Goal: Task Accomplishment & Management: Complete application form

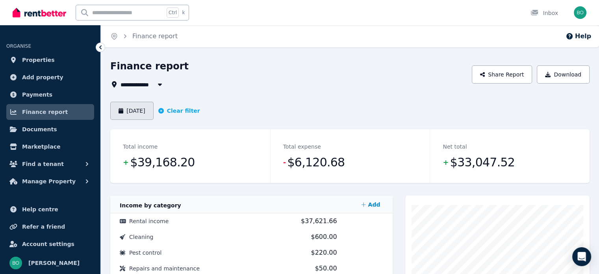
click at [142, 111] on button "[DATE]" at bounding box center [131, 111] width 43 height 18
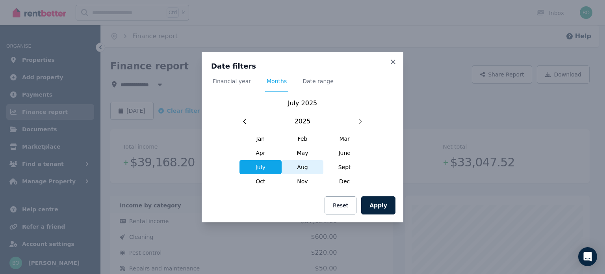
click at [309, 168] on span "Aug" at bounding box center [303, 167] width 42 height 14
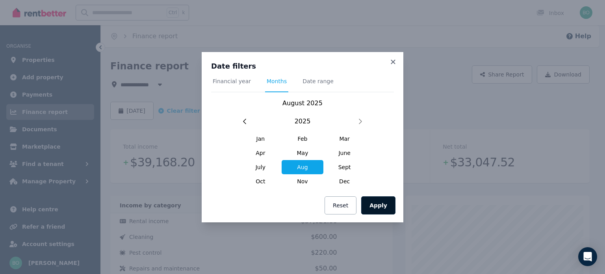
click at [382, 210] on button "Apply" at bounding box center [378, 205] width 34 height 18
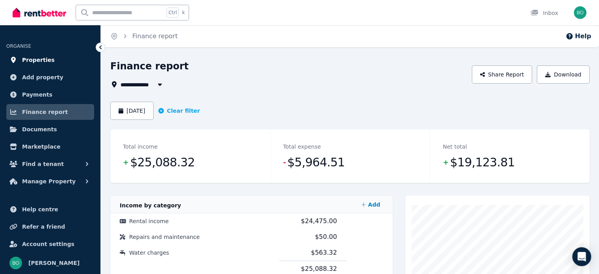
click at [45, 59] on span "Properties" at bounding box center [38, 59] width 33 height 9
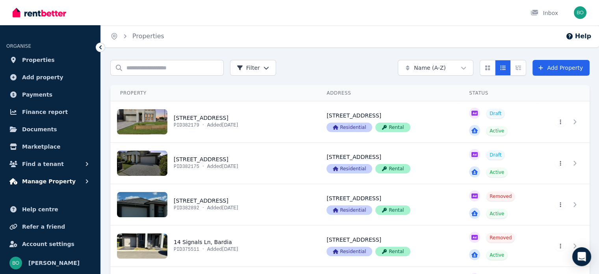
click at [54, 180] on span "Manage Property" at bounding box center [49, 180] width 54 height 9
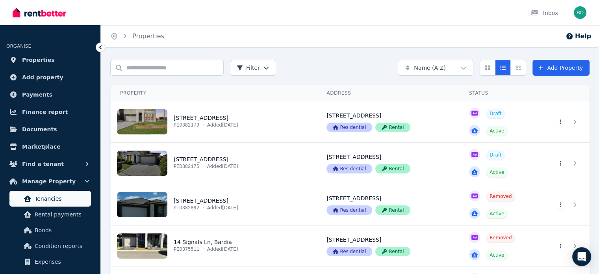
click at [60, 199] on span "Tenancies" at bounding box center [61, 198] width 53 height 9
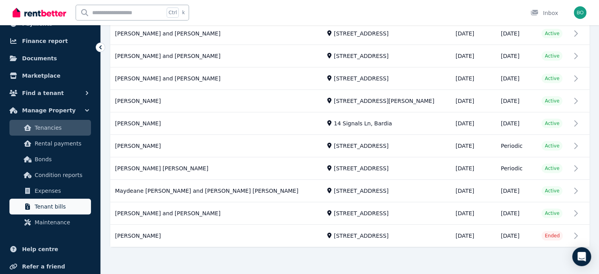
scroll to position [32, 0]
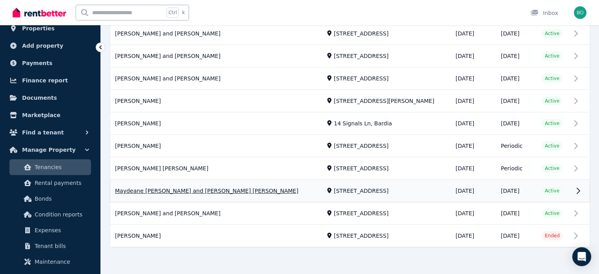
click at [188, 186] on link "View property details" at bounding box center [349, 191] width 479 height 22
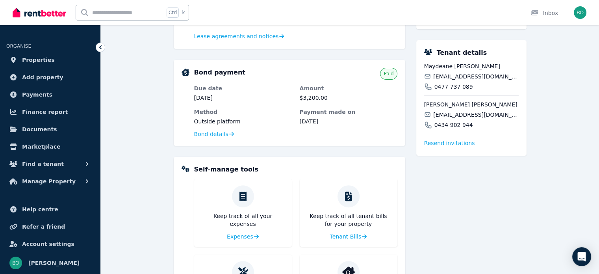
scroll to position [215, 0]
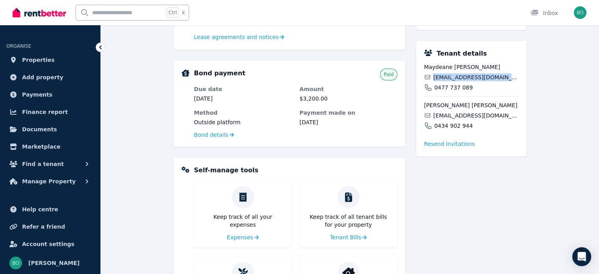
drag, startPoint x: 503, startPoint y: 87, endPoint x: 447, endPoint y: 91, distance: 55.6
click at [434, 81] on div "[EMAIL_ADDRESS][DOMAIN_NAME]" at bounding box center [471, 77] width 95 height 8
copy span "[EMAIL_ADDRESS][DOMAIN_NAME]"
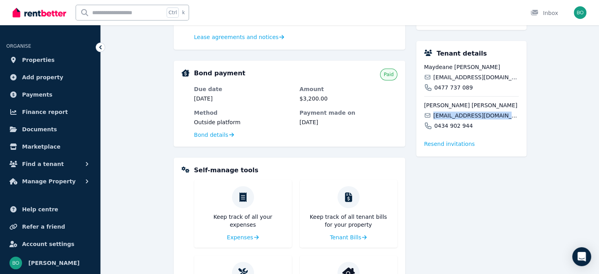
drag, startPoint x: 513, startPoint y: 124, endPoint x: 435, endPoint y: 129, distance: 78.5
click at [435, 129] on div "[PERSON_NAME] [PERSON_NAME] [EMAIL_ADDRESS][DOMAIN_NAME] 0434 902 944" at bounding box center [471, 112] width 95 height 33
copy span "[EMAIL_ADDRESS][DOMAIN_NAME]"
drag, startPoint x: 451, startPoint y: 77, endPoint x: 425, endPoint y: 75, distance: 25.7
click at [425, 71] on span "Maydeane [PERSON_NAME]" at bounding box center [471, 67] width 95 height 8
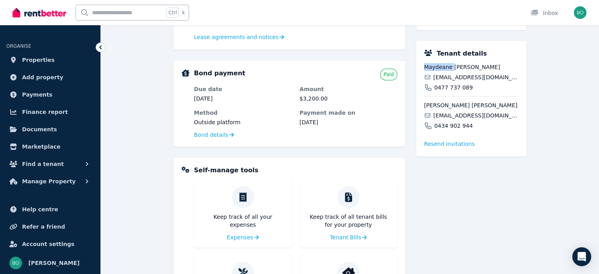
copy span "Maydeane"
click at [61, 182] on span "Manage Property" at bounding box center [49, 180] width 54 height 9
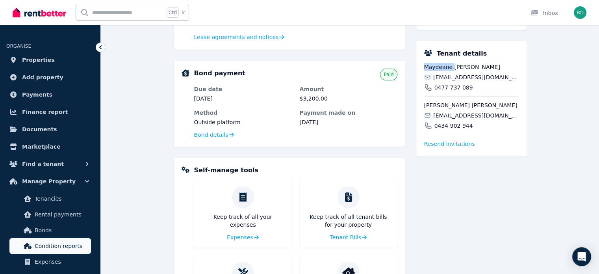
click at [79, 247] on span "Condition reports" at bounding box center [61, 245] width 53 height 9
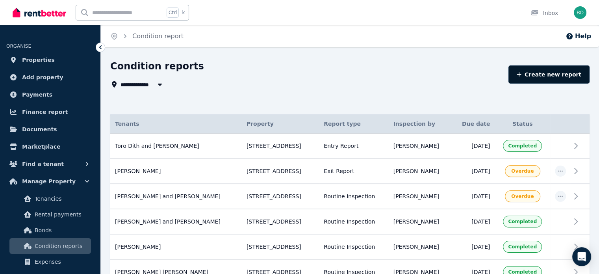
click at [551, 75] on link "Create new report" at bounding box center [549, 74] width 81 height 18
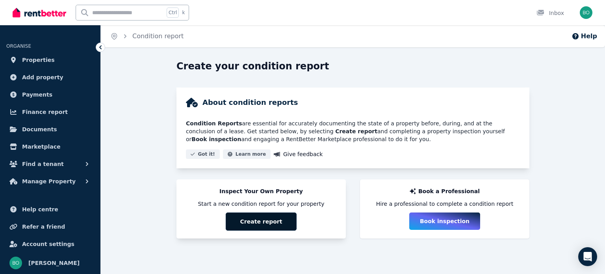
click at [268, 222] on button "Create report" at bounding box center [261, 221] width 71 height 18
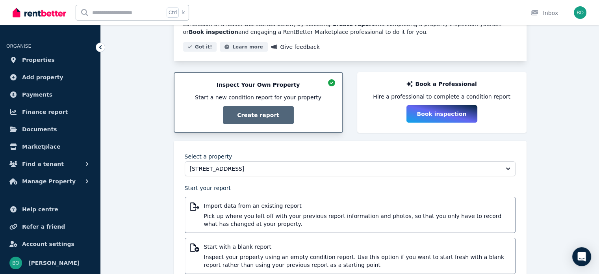
scroll to position [131, 0]
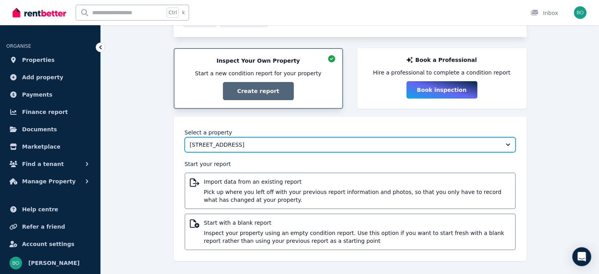
click at [507, 144] on button "[STREET_ADDRESS]" at bounding box center [350, 144] width 331 height 15
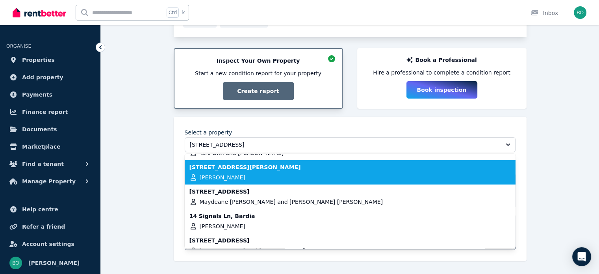
scroll to position [153, 0]
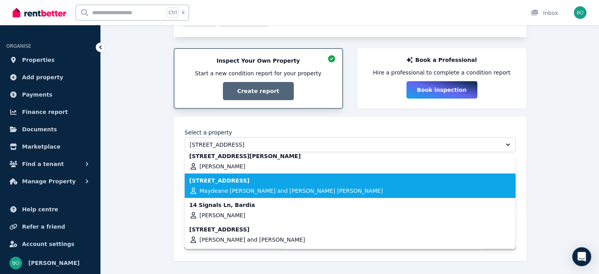
click at [277, 187] on span "Maydeane [PERSON_NAME] and [PERSON_NAME] [PERSON_NAME]" at bounding box center [292, 191] width 184 height 8
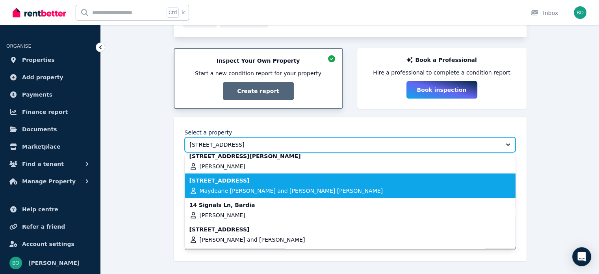
scroll to position [114, 0]
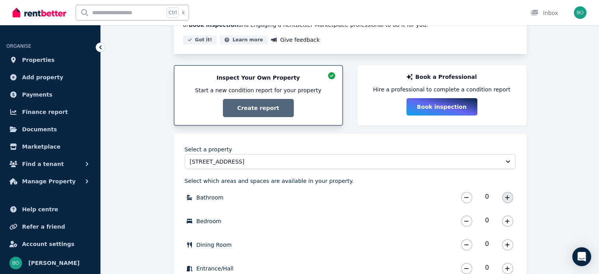
click at [509, 199] on icon "button" at bounding box center [507, 198] width 5 height 6
click at [508, 221] on icon "button" at bounding box center [507, 221] width 5 height 6
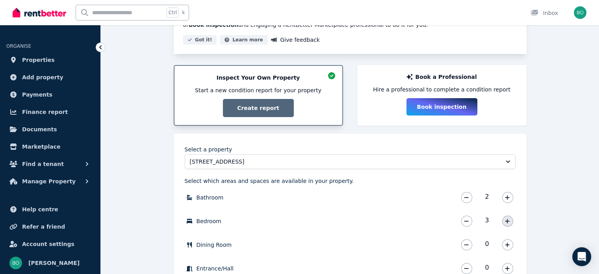
click at [508, 221] on icon "button" at bounding box center [507, 221] width 5 height 6
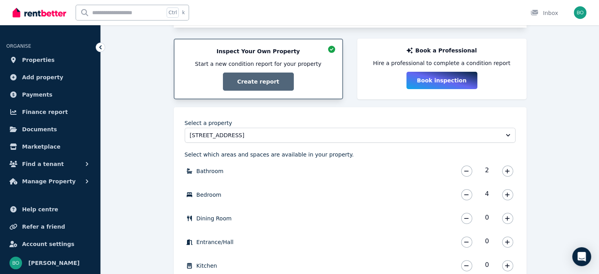
scroll to position [154, 0]
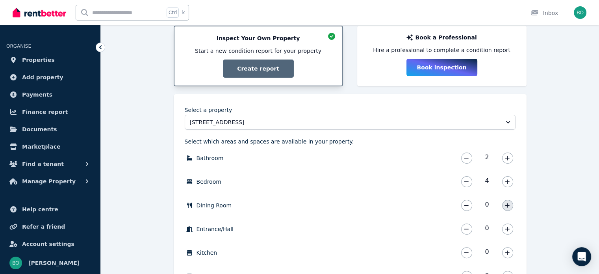
click at [507, 203] on icon "button" at bounding box center [507, 205] width 4 height 4
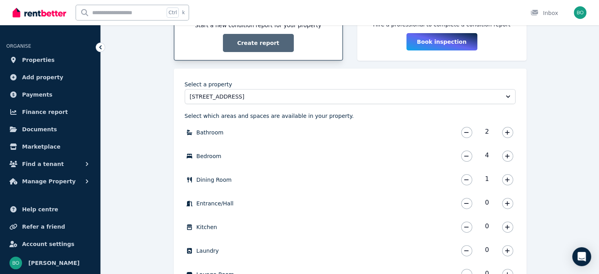
scroll to position [193, 0]
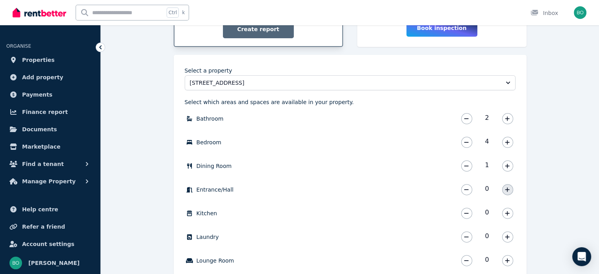
click at [508, 190] on icon "button" at bounding box center [507, 190] width 5 height 6
click at [511, 214] on button "button" at bounding box center [507, 213] width 11 height 11
click at [506, 236] on icon "button" at bounding box center [507, 237] width 5 height 6
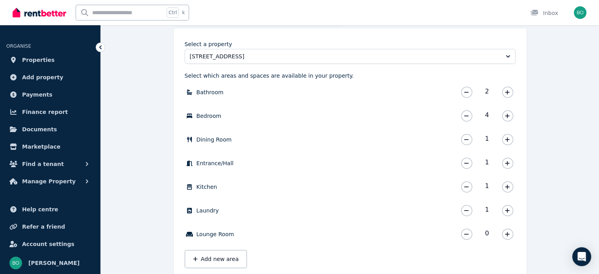
scroll to position [232, 0]
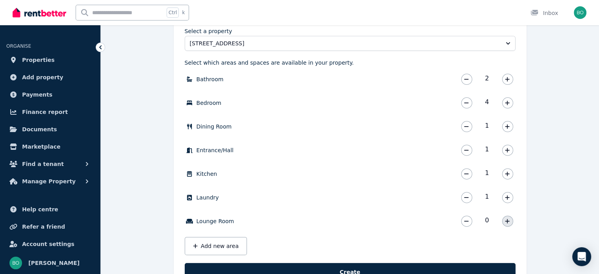
click at [510, 224] on button "button" at bounding box center [507, 220] width 11 height 11
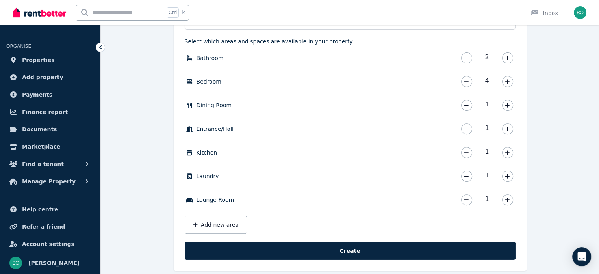
scroll to position [264, 0]
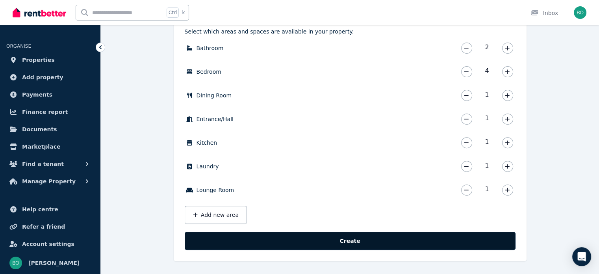
click at [364, 240] on button "Create" at bounding box center [350, 241] width 331 height 18
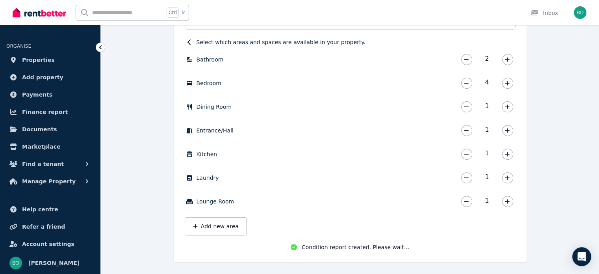
scroll to position [255, 0]
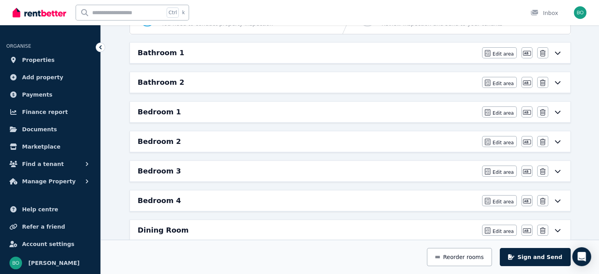
scroll to position [79, 0]
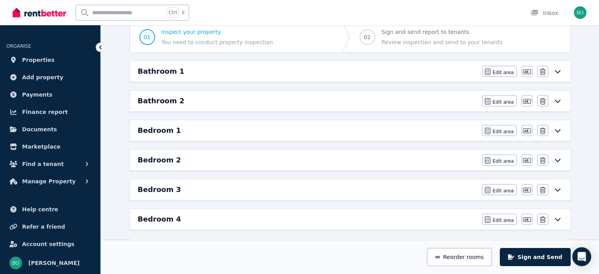
click at [560, 72] on icon at bounding box center [557, 71] width 9 height 6
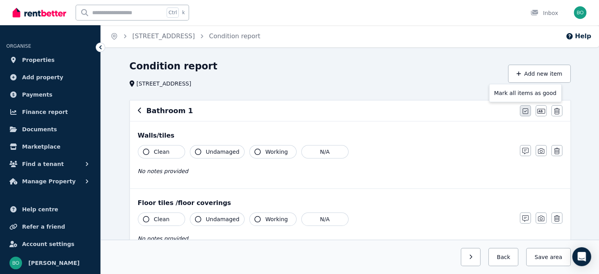
click at [525, 109] on icon "button" at bounding box center [526, 111] width 6 height 6
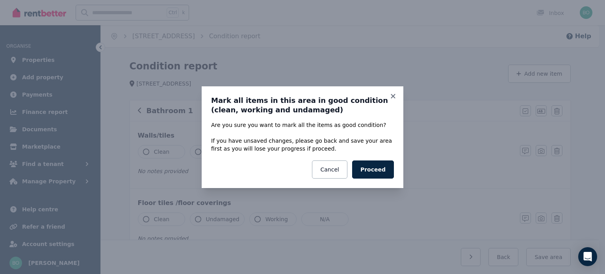
click at [325, 178] on div "Mark all items in this area in good condition (clean, working and undamaged) Ar…" at bounding box center [303, 137] width 202 height 102
click at [329, 171] on button "Cancel" at bounding box center [329, 169] width 35 height 18
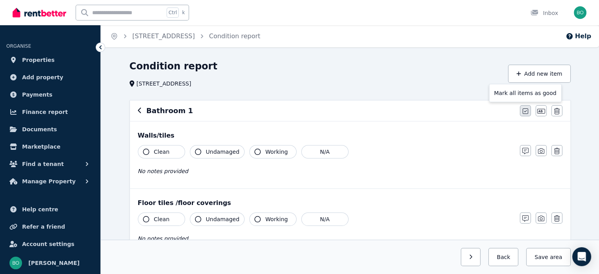
click at [526, 111] on icon "button" at bounding box center [526, 111] width 6 height 6
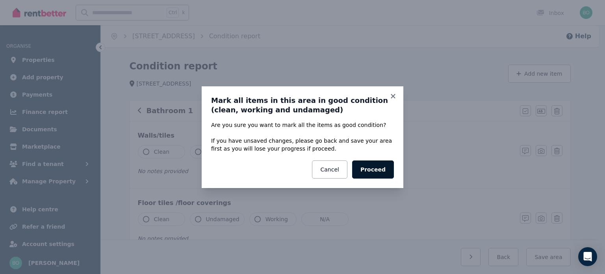
click at [387, 173] on button "Proceed" at bounding box center [373, 169] width 42 height 18
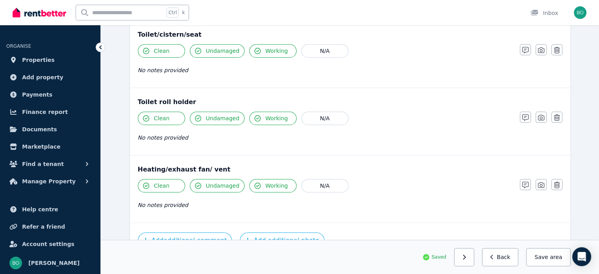
scroll to position [952, 0]
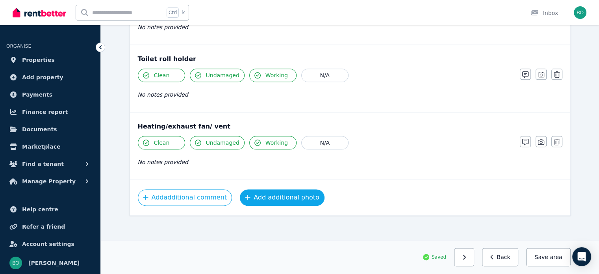
click at [273, 195] on button "Add additional photo" at bounding box center [282, 197] width 85 height 17
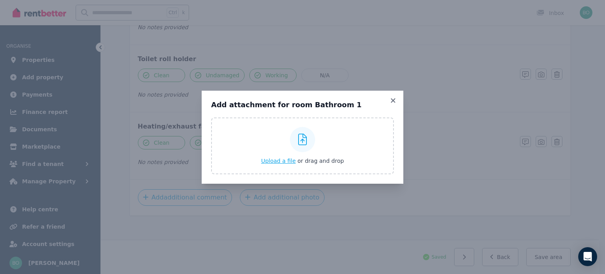
click at [285, 160] on span "Upload a file" at bounding box center [278, 161] width 35 height 6
click at [392, 100] on icon at bounding box center [393, 100] width 8 height 7
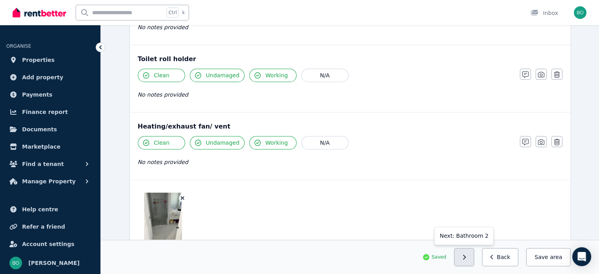
click at [473, 259] on button "button" at bounding box center [464, 257] width 20 height 18
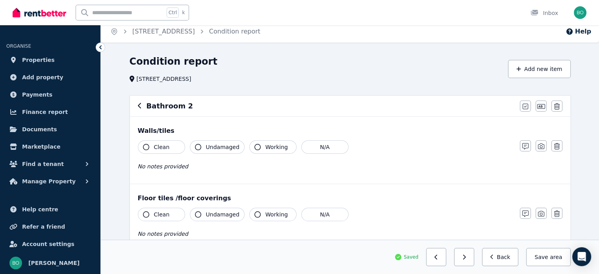
scroll to position [0, 0]
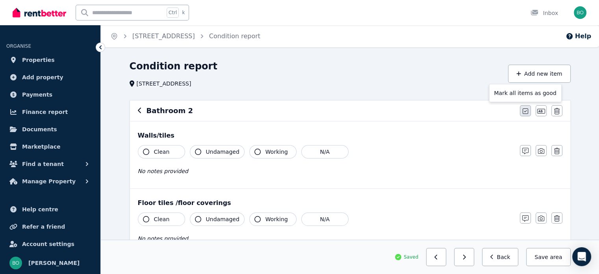
click at [525, 112] on icon "button" at bounding box center [526, 111] width 6 height 6
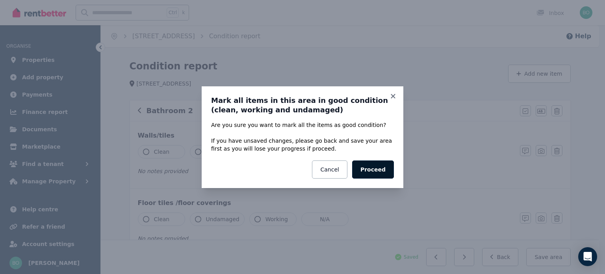
click at [384, 170] on button "Proceed" at bounding box center [373, 169] width 42 height 18
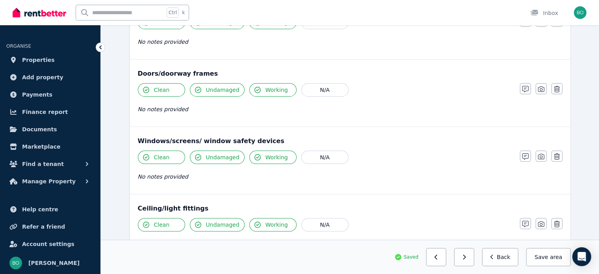
scroll to position [197, 0]
click at [472, 261] on button "button" at bounding box center [464, 257] width 20 height 18
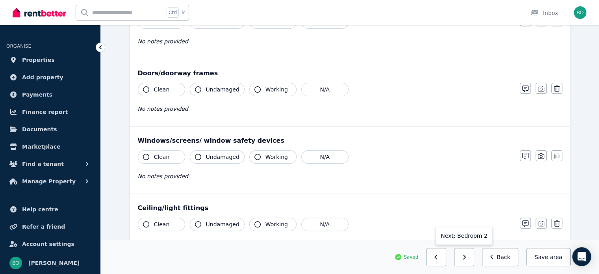
scroll to position [0, 0]
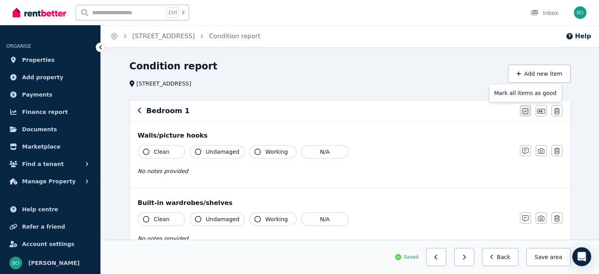
click at [526, 111] on icon "button" at bounding box center [526, 111] width 6 height 6
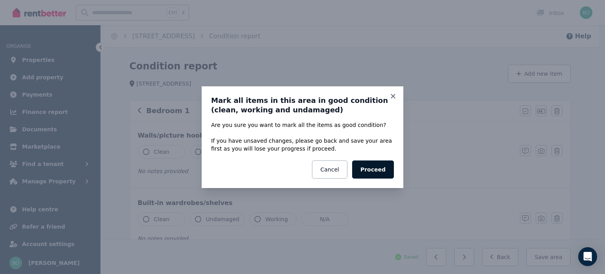
click at [386, 175] on button "Proceed" at bounding box center [373, 169] width 42 height 18
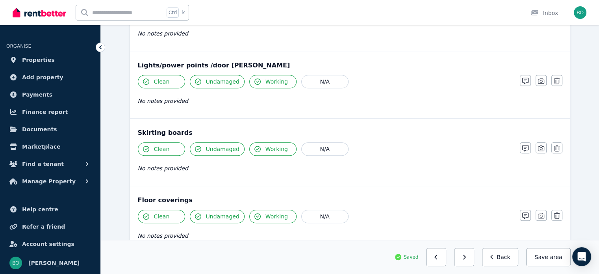
scroll to position [549, 0]
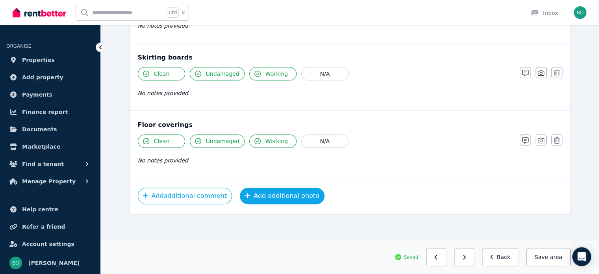
click at [270, 190] on button "Add additional photo" at bounding box center [282, 195] width 85 height 17
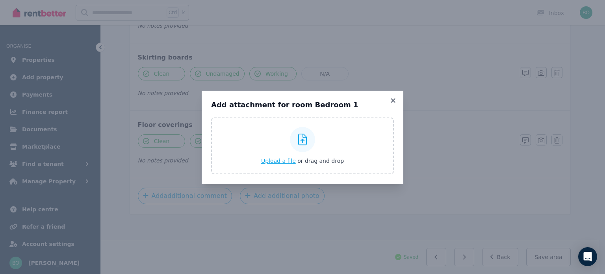
click at [284, 160] on span "Upload a file" at bounding box center [278, 161] width 35 height 6
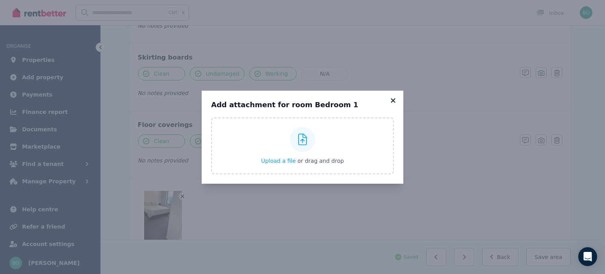
click at [393, 100] on icon at bounding box center [393, 100] width 4 height 4
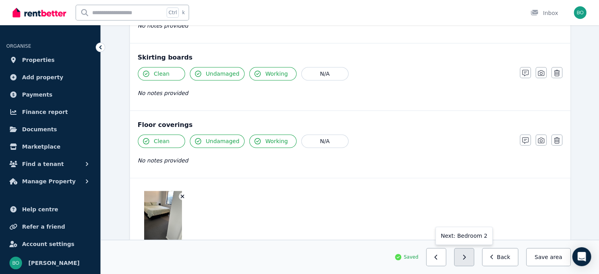
click at [466, 259] on icon "button" at bounding box center [464, 257] width 4 height 6
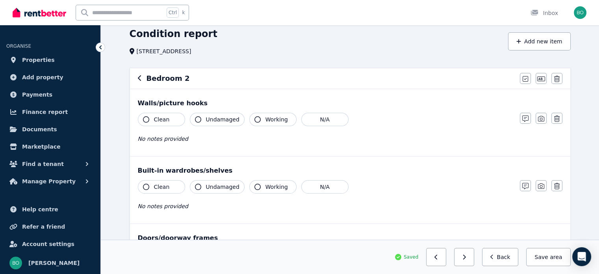
scroll to position [0, 0]
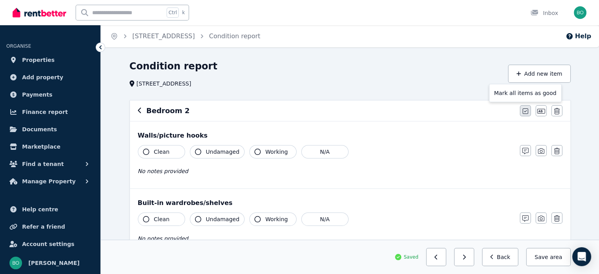
click at [526, 110] on icon "button" at bounding box center [526, 111] width 6 height 6
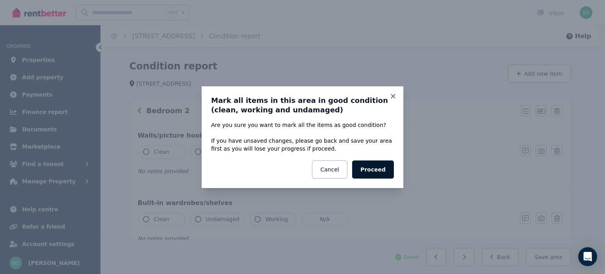
click at [375, 171] on button "Proceed" at bounding box center [373, 169] width 42 height 18
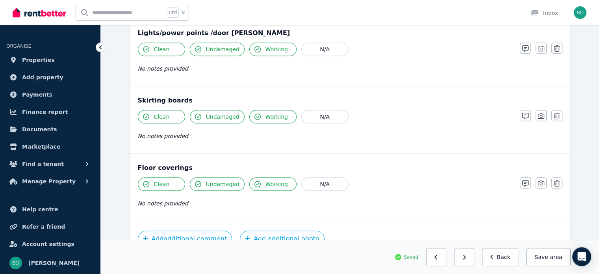
scroll to position [549, 0]
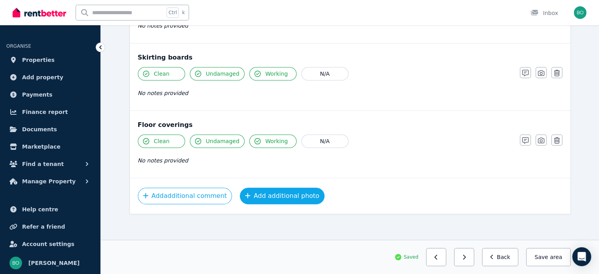
click at [286, 195] on button "Add additional photo" at bounding box center [282, 195] width 85 height 17
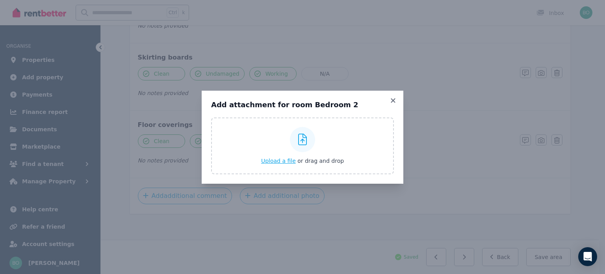
click at [285, 162] on span "Upload a file" at bounding box center [278, 161] width 35 height 6
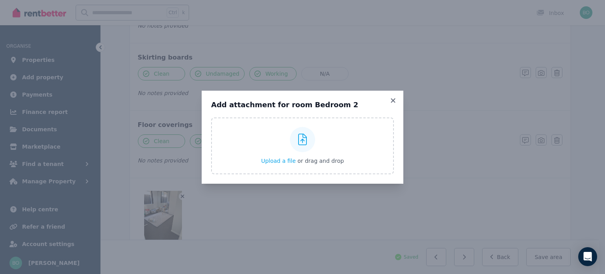
click at [396, 92] on div "Add attachment for room Bedroom 2 Upload a file or drag and drop Uploaded " Bed…" at bounding box center [303, 137] width 202 height 93
click at [394, 100] on icon at bounding box center [393, 100] width 4 height 4
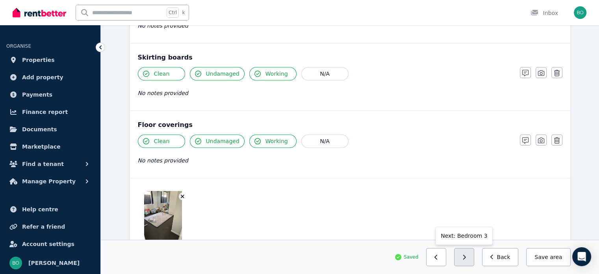
click at [472, 261] on button "button" at bounding box center [464, 257] width 20 height 18
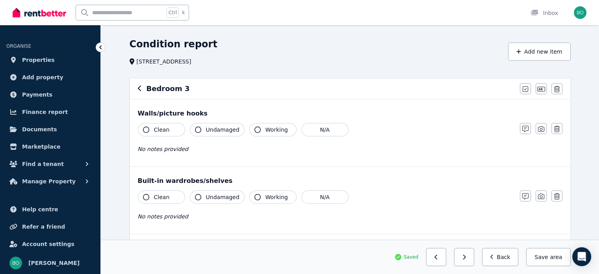
scroll to position [0, 0]
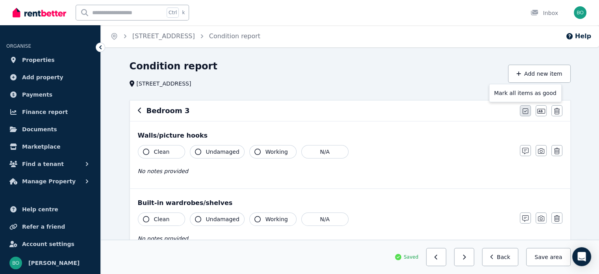
click at [524, 110] on icon "button" at bounding box center [526, 111] width 6 height 6
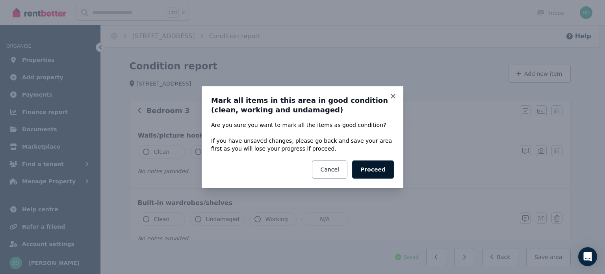
click at [382, 167] on button "Proceed" at bounding box center [373, 169] width 42 height 18
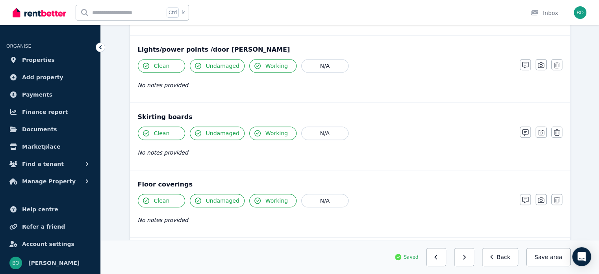
scroll to position [549, 0]
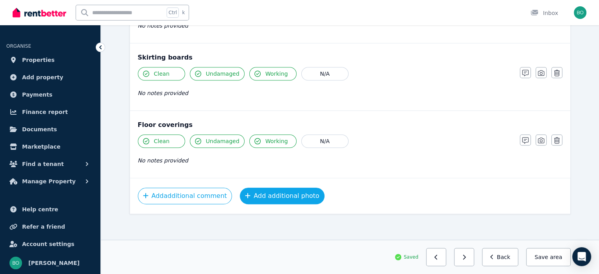
click at [272, 195] on button "Add additional photo" at bounding box center [282, 195] width 85 height 17
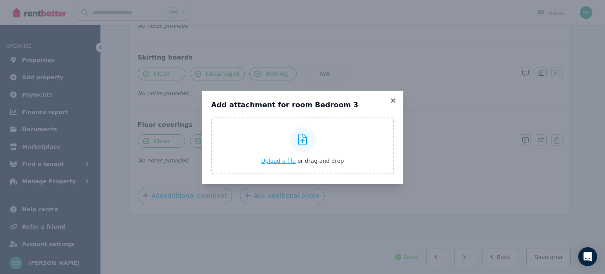
click at [285, 160] on span "Upload a file" at bounding box center [278, 161] width 35 height 6
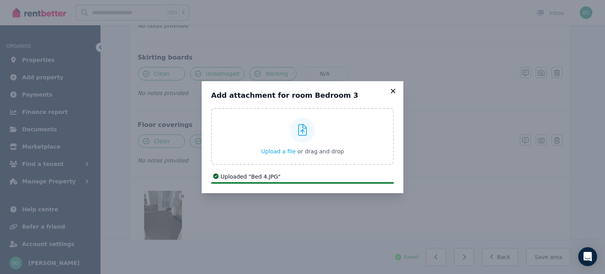
click at [394, 91] on icon at bounding box center [393, 91] width 4 height 4
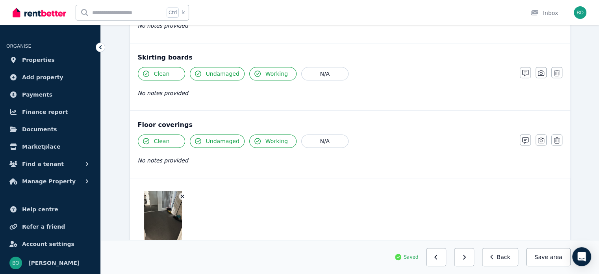
click at [470, 260] on button "button" at bounding box center [464, 257] width 20 height 18
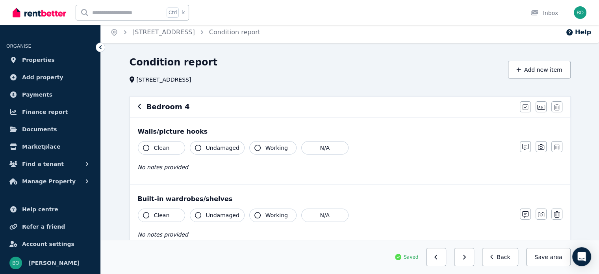
scroll to position [0, 0]
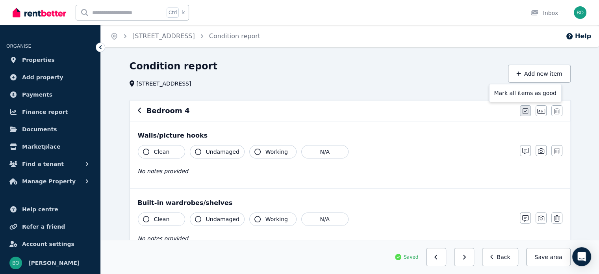
click at [525, 111] on icon "button" at bounding box center [526, 111] width 6 height 6
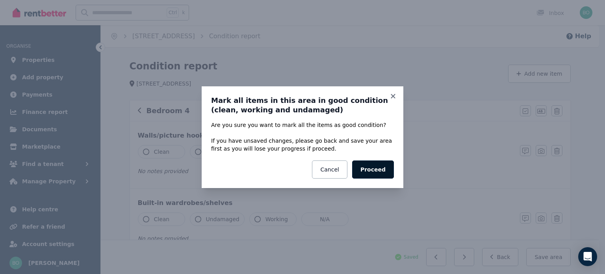
click at [382, 173] on button "Proceed" at bounding box center [373, 169] width 42 height 18
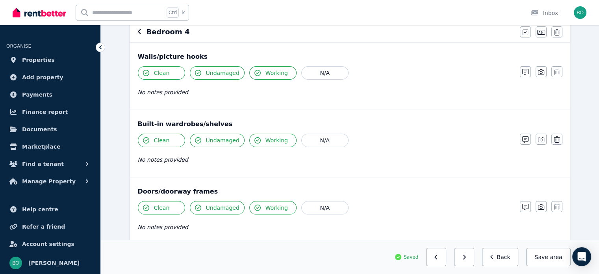
scroll to position [158, 0]
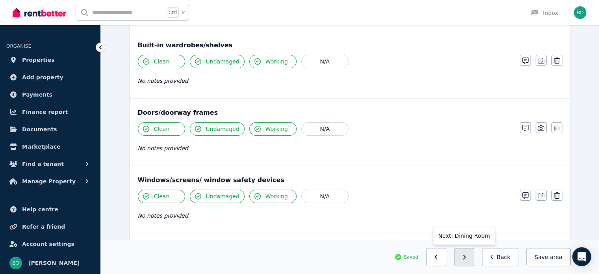
click at [471, 260] on button "button" at bounding box center [464, 257] width 20 height 18
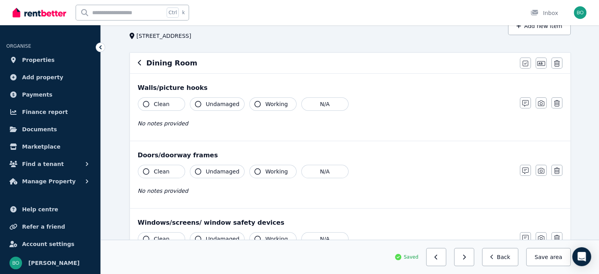
scroll to position [0, 0]
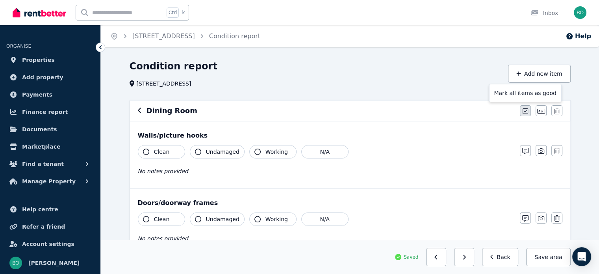
click at [524, 112] on icon "button" at bounding box center [526, 111] width 6 height 6
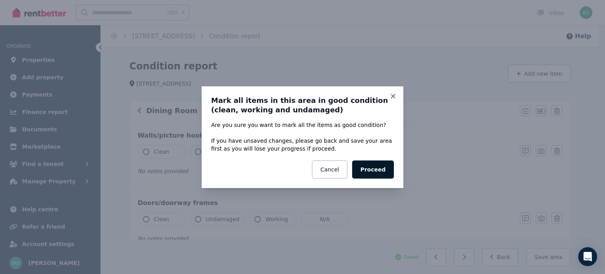
click at [380, 177] on button "Proceed" at bounding box center [373, 169] width 42 height 18
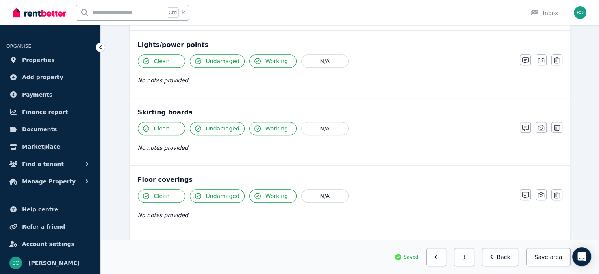
scroll to position [482, 0]
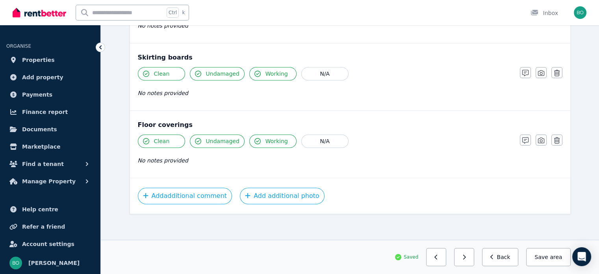
click at [466, 258] on icon "button" at bounding box center [464, 257] width 4 height 6
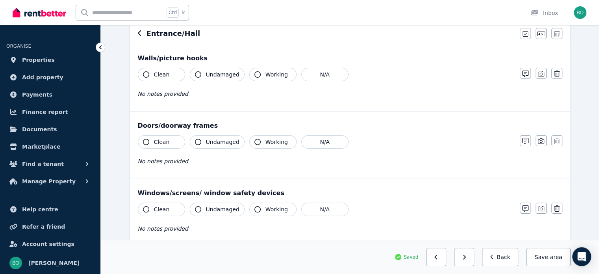
scroll to position [9, 0]
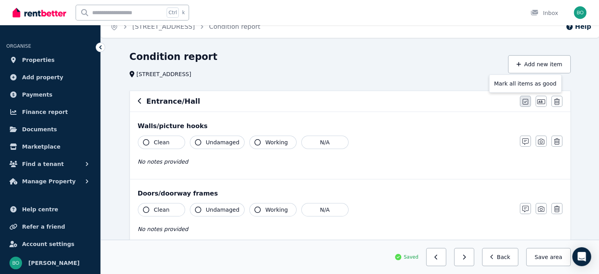
click at [525, 102] on icon "button" at bounding box center [526, 101] width 6 height 6
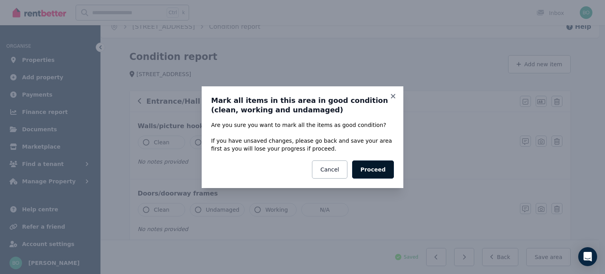
click at [387, 174] on button "Proceed" at bounding box center [373, 169] width 42 height 18
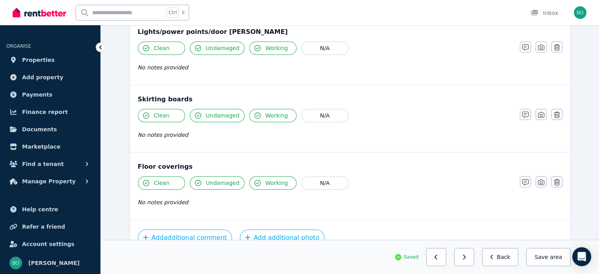
scroll to position [482, 0]
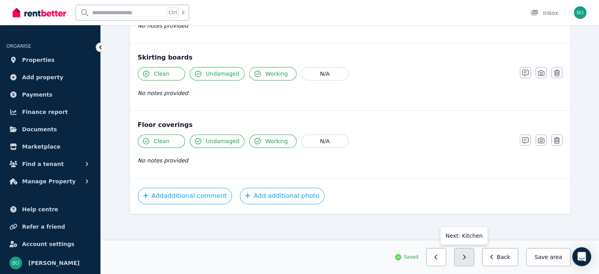
click at [473, 260] on button "button" at bounding box center [464, 257] width 20 height 18
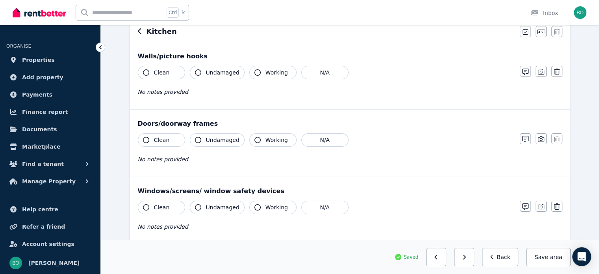
scroll to position [0, 0]
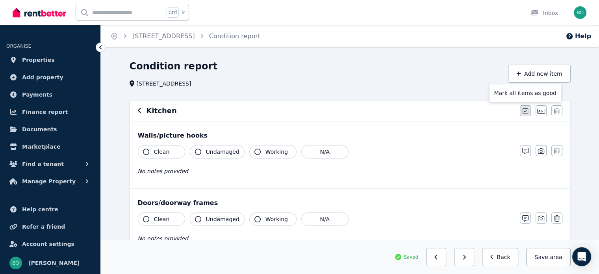
click at [527, 111] on icon "button" at bounding box center [526, 111] width 6 height 6
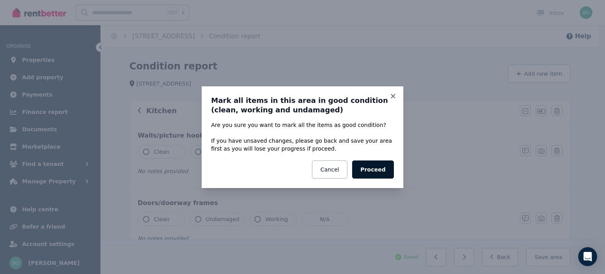
click at [382, 172] on button "Proceed" at bounding box center [373, 169] width 42 height 18
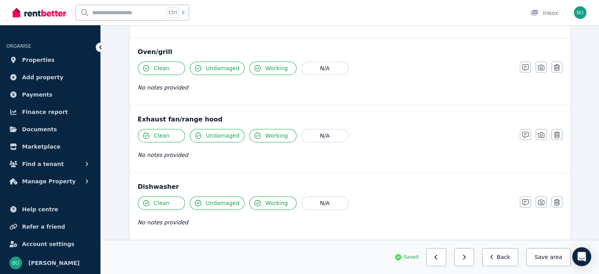
scroll to position [952, 0]
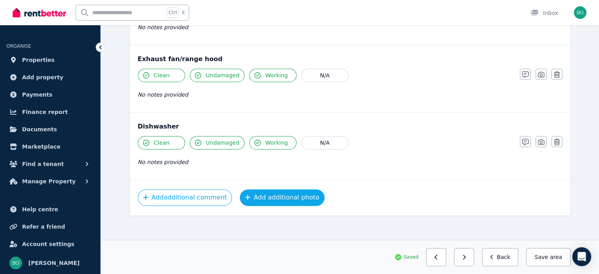
click at [282, 190] on button "Add additional photo" at bounding box center [282, 197] width 85 height 17
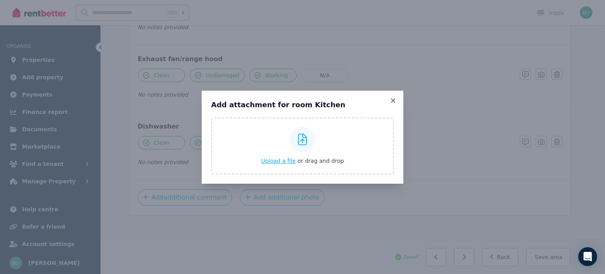
click at [288, 159] on span "Upload a file" at bounding box center [278, 161] width 35 height 6
click at [394, 99] on icon at bounding box center [393, 100] width 4 height 4
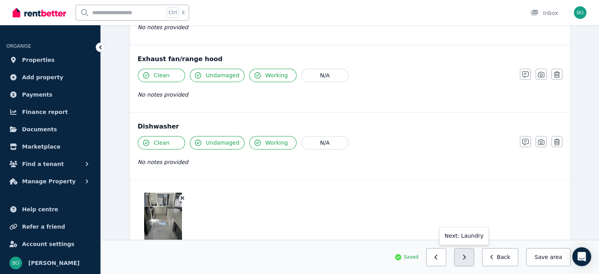
click at [466, 259] on icon "button" at bounding box center [464, 256] width 3 height 5
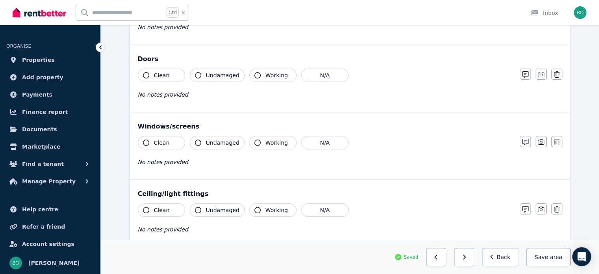
scroll to position [0, 0]
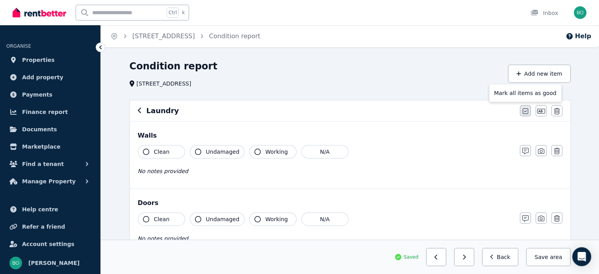
click at [525, 111] on icon "button" at bounding box center [526, 111] width 6 height 6
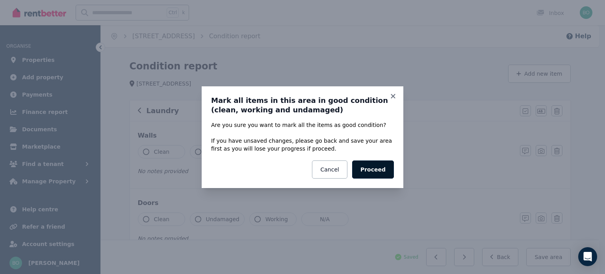
click at [376, 171] on button "Proceed" at bounding box center [373, 169] width 42 height 18
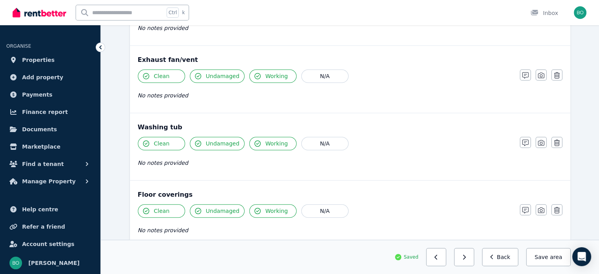
scroll to position [616, 0]
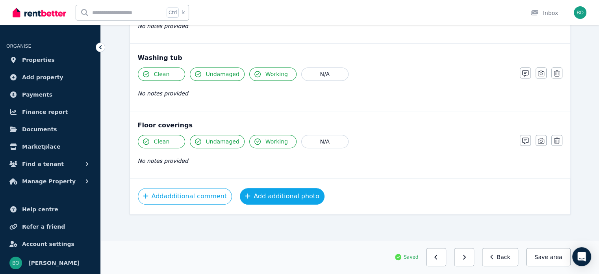
click at [282, 192] on button "Add additional photo" at bounding box center [282, 196] width 85 height 17
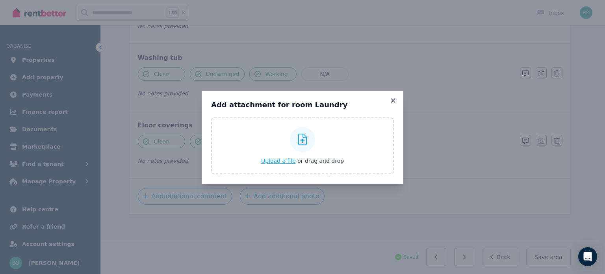
click at [291, 161] on span "Upload a file" at bounding box center [278, 161] width 35 height 6
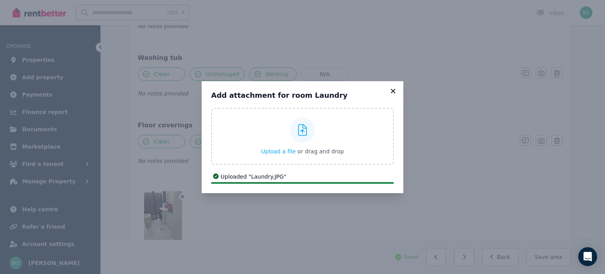
click at [395, 91] on icon at bounding box center [393, 90] width 8 height 7
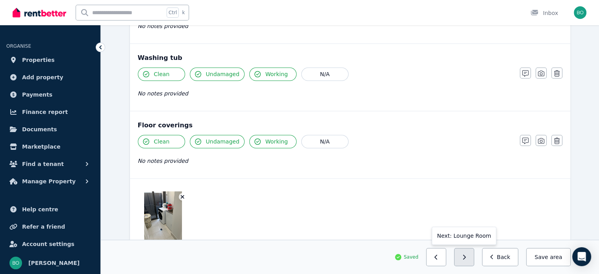
click at [466, 256] on icon "button" at bounding box center [464, 257] width 4 height 6
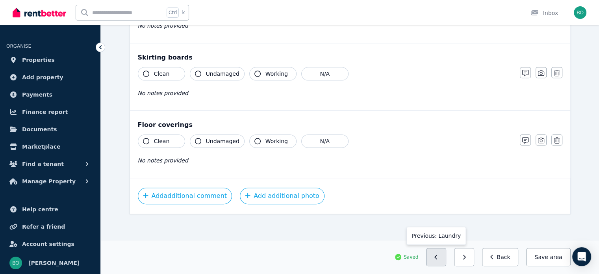
click at [443, 261] on button "button" at bounding box center [436, 257] width 20 height 18
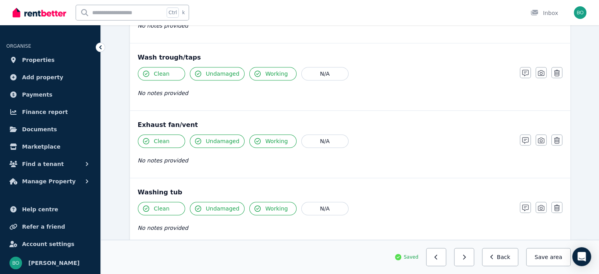
scroll to position [616, 0]
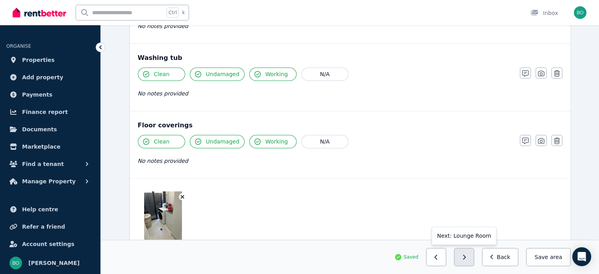
click at [466, 258] on button "button" at bounding box center [464, 257] width 20 height 18
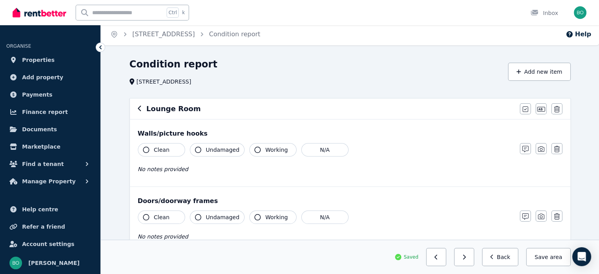
scroll to position [0, 0]
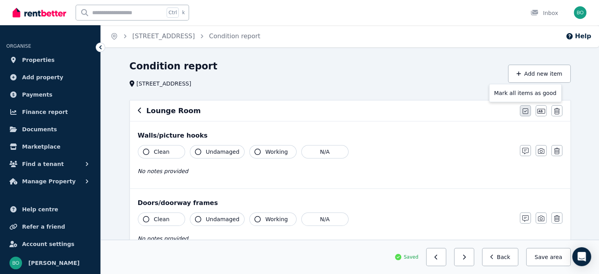
click at [524, 113] on icon "button" at bounding box center [526, 111] width 6 height 6
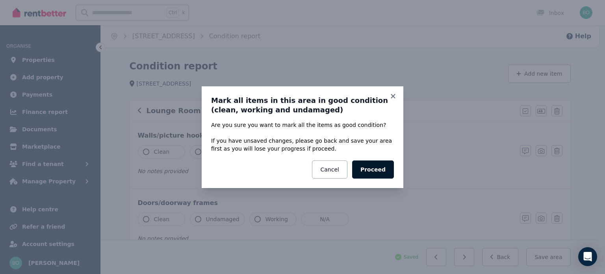
click at [377, 168] on button "Proceed" at bounding box center [373, 169] width 42 height 18
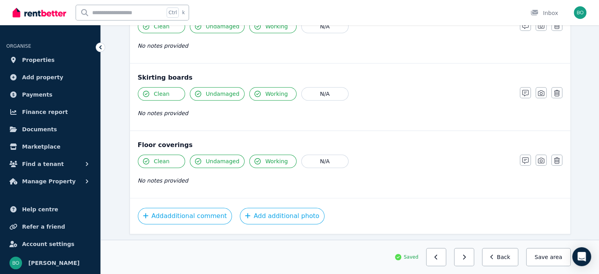
scroll to position [482, 0]
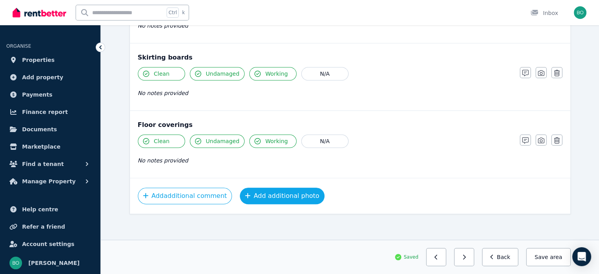
click at [273, 191] on button "Add additional photo" at bounding box center [282, 195] width 85 height 17
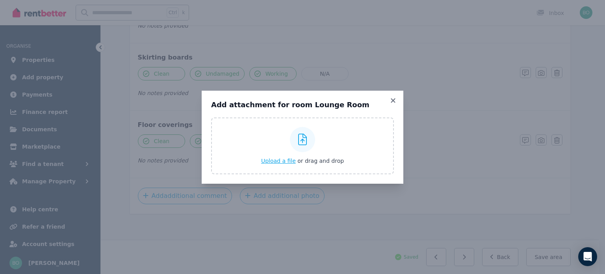
click at [283, 161] on span "Upload a file" at bounding box center [278, 161] width 35 height 6
click at [393, 99] on icon at bounding box center [393, 100] width 8 height 7
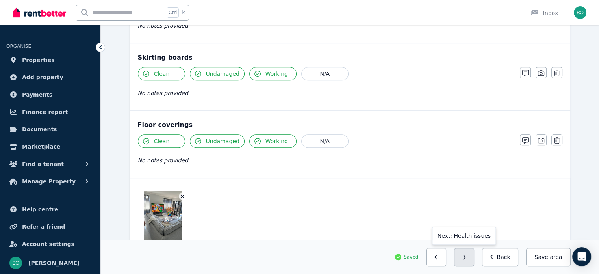
click at [466, 258] on icon "button" at bounding box center [464, 256] width 3 height 5
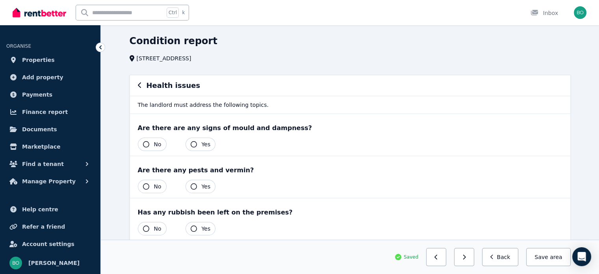
scroll to position [39, 0]
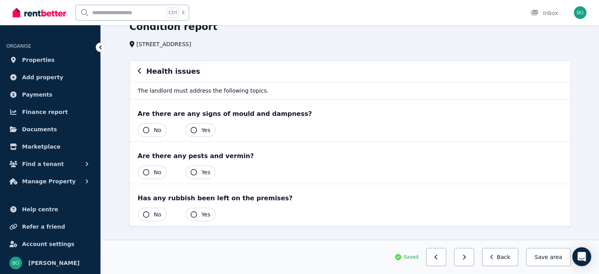
click at [145, 130] on icon "button" at bounding box center [146, 130] width 6 height 6
click at [147, 170] on icon "button" at bounding box center [146, 172] width 6 height 6
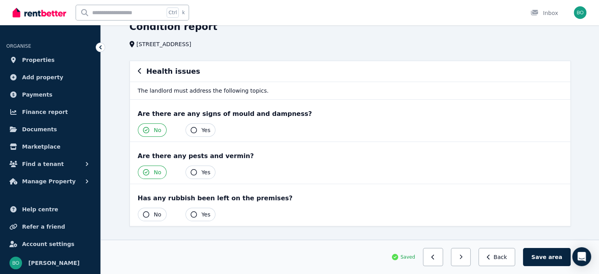
click at [143, 217] on button "No" at bounding box center [152, 214] width 29 height 13
click at [468, 258] on button "button" at bounding box center [461, 257] width 20 height 18
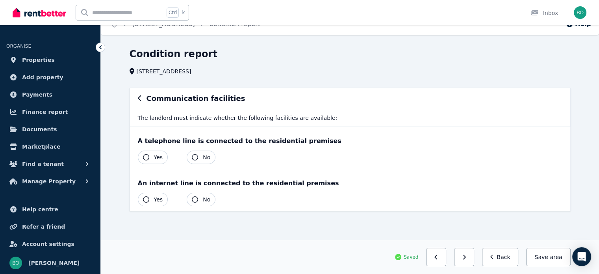
scroll to position [11, 0]
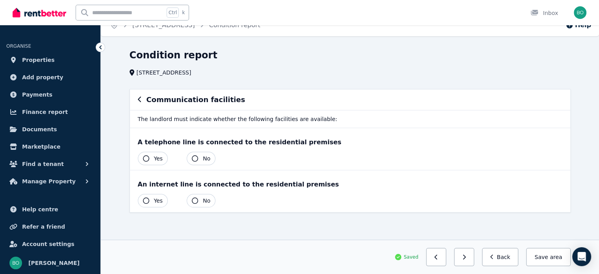
click at [145, 159] on icon "button" at bounding box center [146, 158] width 6 height 6
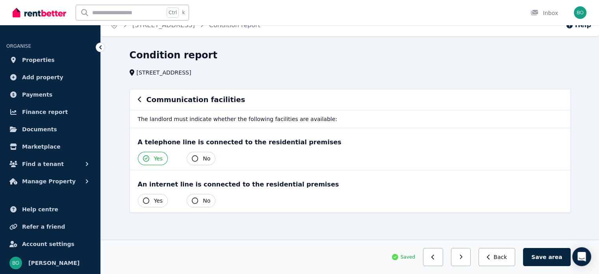
click at [143, 198] on icon "button" at bounding box center [146, 200] width 6 height 6
click at [465, 255] on button "button" at bounding box center [461, 257] width 20 height 18
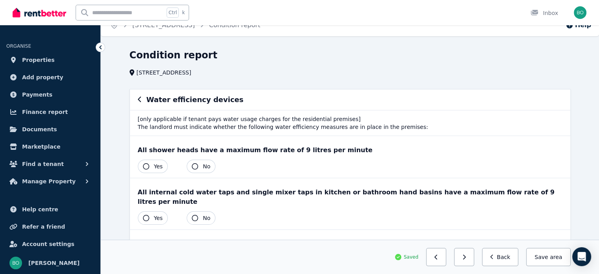
drag, startPoint x: 148, startPoint y: 163, endPoint x: 148, endPoint y: 174, distance: 11.0
click at [148, 164] on icon "button" at bounding box center [146, 166] width 6 height 6
click at [148, 215] on icon "button" at bounding box center [146, 218] width 6 height 6
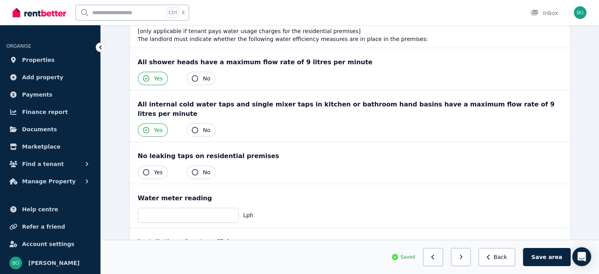
scroll to position [88, 0]
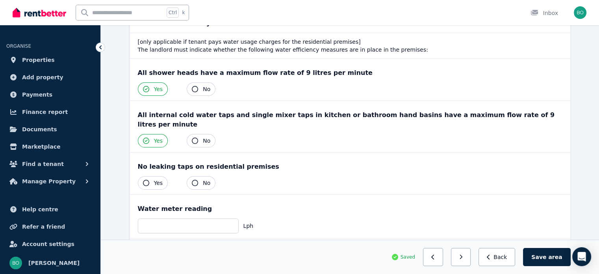
click at [146, 180] on icon "button" at bounding box center [146, 183] width 6 height 6
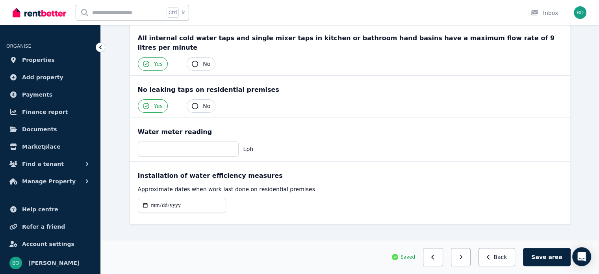
scroll to position [167, 0]
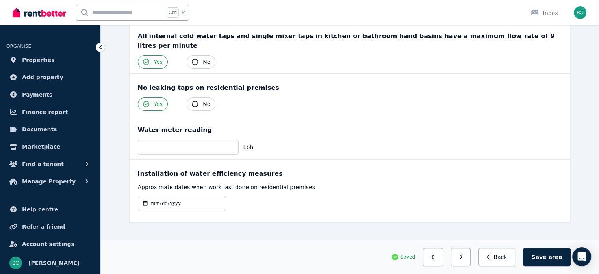
click at [463, 257] on icon "button" at bounding box center [461, 257] width 4 height 6
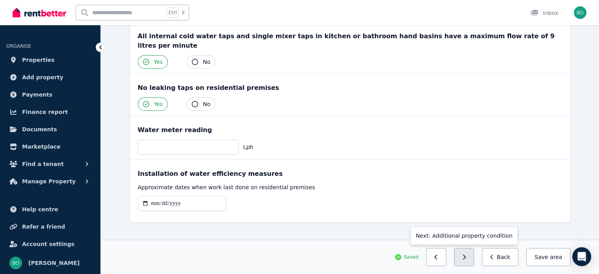
scroll to position [77, 0]
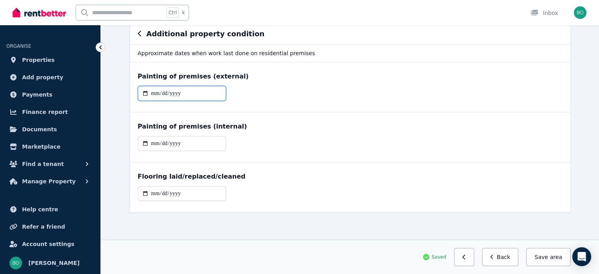
click at [152, 94] on input "date" at bounding box center [182, 93] width 88 height 15
click at [145, 93] on input "date" at bounding box center [182, 93] width 88 height 15
type input "**********"
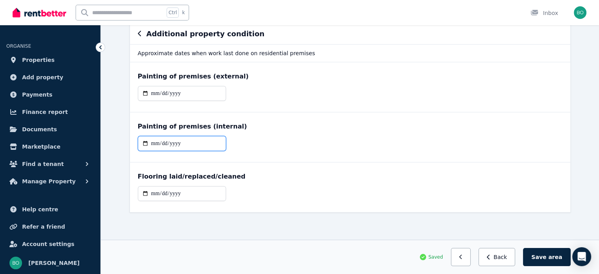
click at [147, 143] on input "date" at bounding box center [182, 143] width 88 height 15
click at [155, 145] on input "date" at bounding box center [182, 143] width 88 height 15
type input "**********"
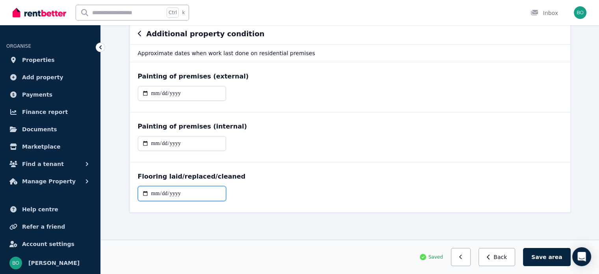
click at [146, 193] on input "date" at bounding box center [182, 193] width 88 height 15
click at [154, 197] on input "date" at bounding box center [182, 193] width 88 height 15
type input "**********"
click at [548, 256] on button "Save area" at bounding box center [546, 257] width 47 height 18
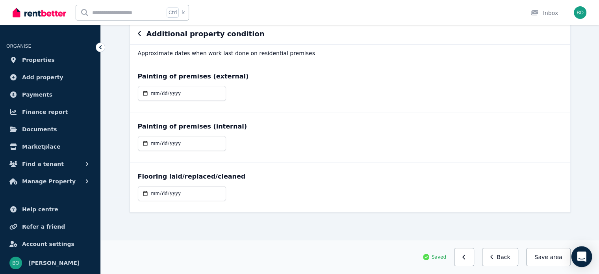
click at [581, 260] on icon "Open Intercom Messenger" at bounding box center [582, 256] width 10 height 10
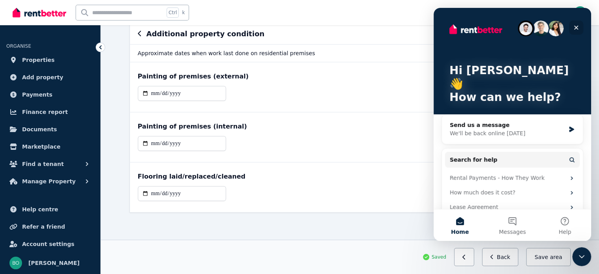
scroll to position [0, 0]
click at [578, 26] on icon "Close" at bounding box center [576, 27] width 6 height 6
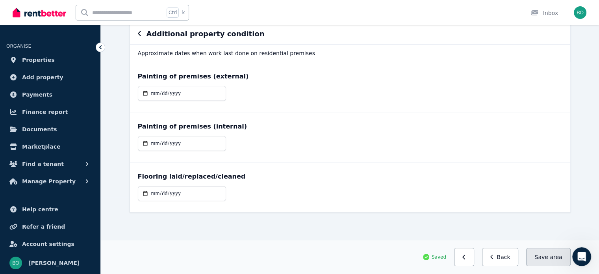
click at [553, 253] on span "area" at bounding box center [556, 257] width 12 height 8
click at [466, 258] on icon "button" at bounding box center [464, 257] width 4 height 6
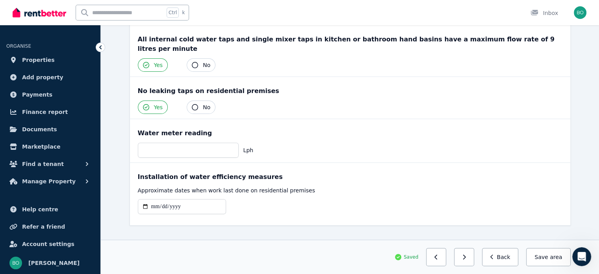
scroll to position [167, 0]
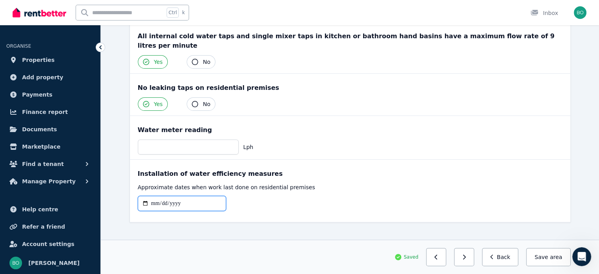
click at [146, 196] on input "date" at bounding box center [182, 203] width 88 height 15
click at [157, 198] on input "date" at bounding box center [182, 203] width 88 height 15
type input "**********"
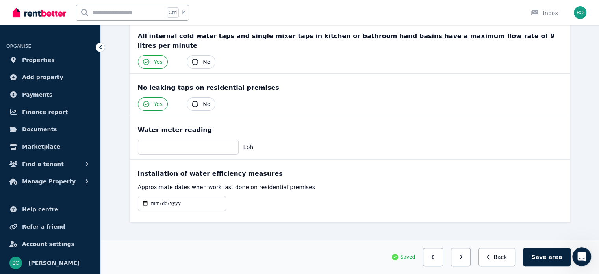
click at [326, 169] on div "Installation of water efficiency measures" at bounding box center [350, 173] width 425 height 9
drag, startPoint x: 555, startPoint y: 257, endPoint x: 494, endPoint y: 280, distance: 65.7
click at [463, 256] on icon "button" at bounding box center [461, 257] width 4 height 6
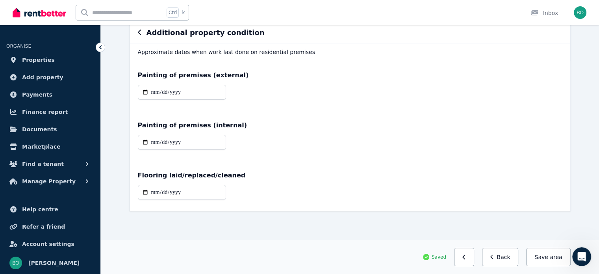
scroll to position [77, 0]
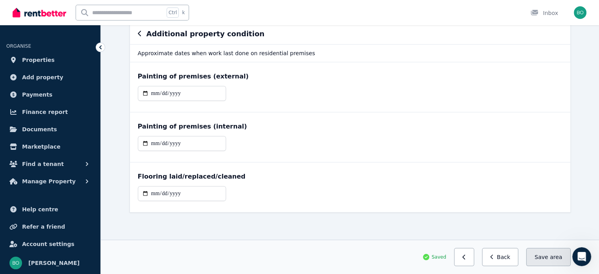
click at [544, 259] on button "Save area" at bounding box center [548, 257] width 44 height 18
click at [469, 259] on button "button" at bounding box center [464, 257] width 20 height 18
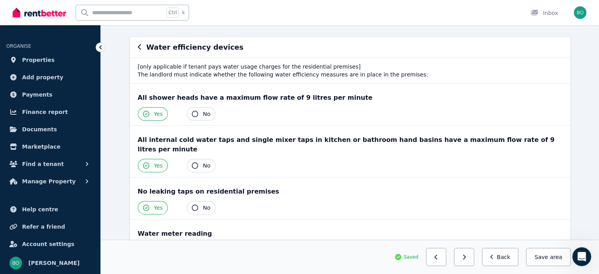
scroll to position [167, 0]
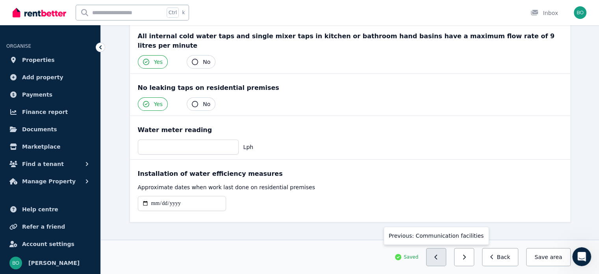
click at [441, 256] on button "button" at bounding box center [436, 257] width 20 height 18
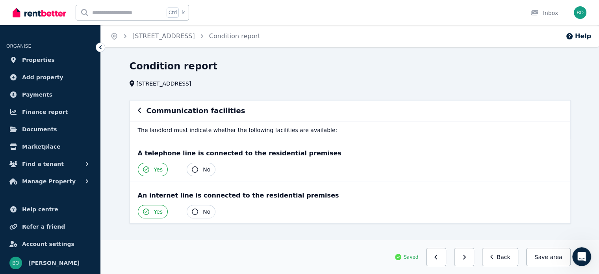
click at [441, 256] on button "button" at bounding box center [436, 257] width 20 height 18
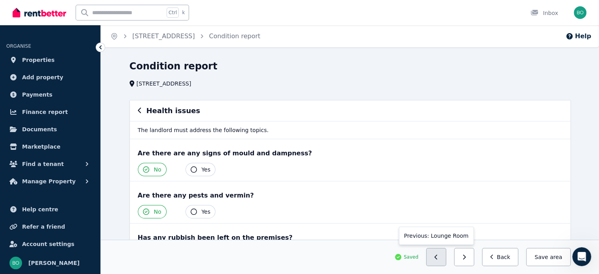
click at [440, 256] on button "button" at bounding box center [436, 257] width 20 height 18
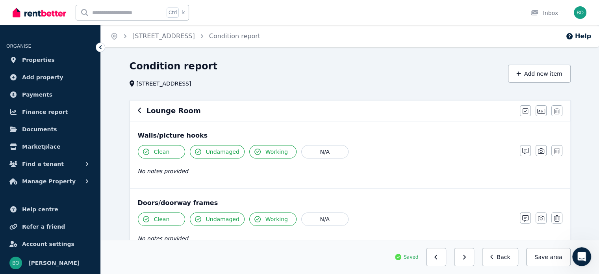
click at [440, 256] on button "button" at bounding box center [436, 257] width 20 height 18
click at [439, 255] on button "button" at bounding box center [436, 257] width 20 height 18
click at [438, 254] on button "button" at bounding box center [436, 257] width 20 height 18
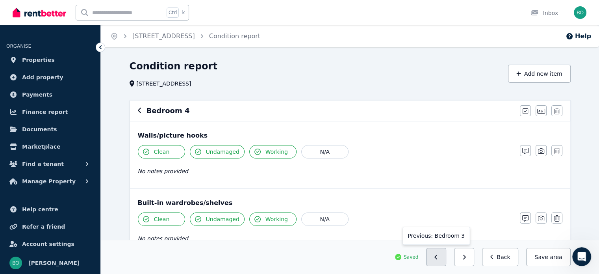
click at [438, 254] on button "button" at bounding box center [436, 257] width 20 height 18
click at [438, 253] on button "button" at bounding box center [436, 257] width 20 height 18
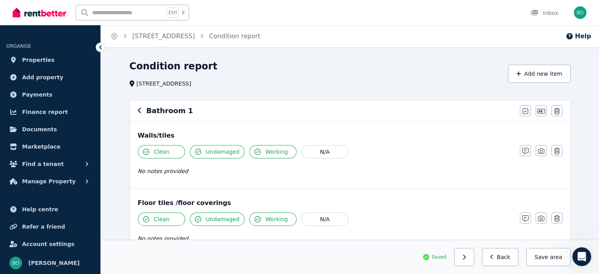
click at [429, 254] on icon at bounding box center [426, 257] width 6 height 6
click at [469, 260] on button "button" at bounding box center [464, 257] width 20 height 18
click at [468, 260] on button "button" at bounding box center [464, 257] width 20 height 18
click at [466, 258] on button "button" at bounding box center [464, 257] width 20 height 18
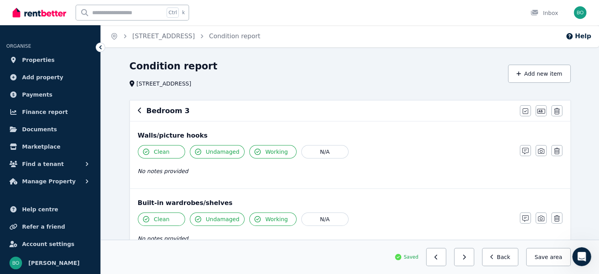
click at [466, 258] on button "button" at bounding box center [464, 257] width 20 height 18
click at [440, 258] on button "button" at bounding box center [436, 257] width 20 height 18
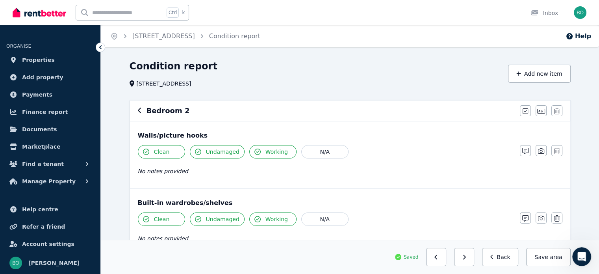
click at [440, 258] on button "button" at bounding box center [436, 257] width 20 height 18
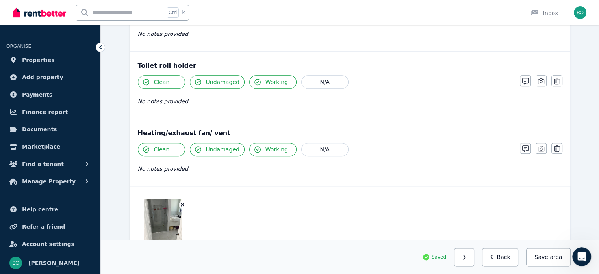
scroll to position [1010, 0]
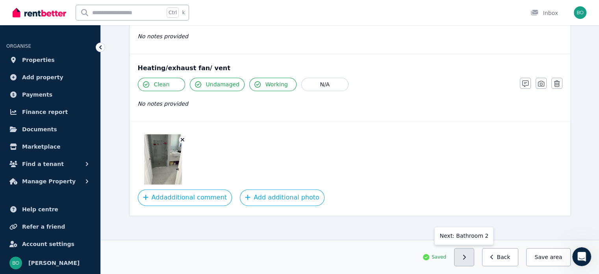
click at [466, 259] on icon "button" at bounding box center [464, 257] width 4 height 6
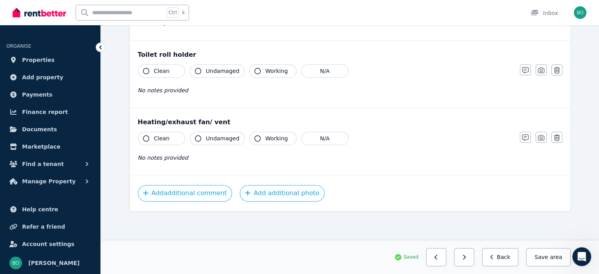
scroll to position [952, 0]
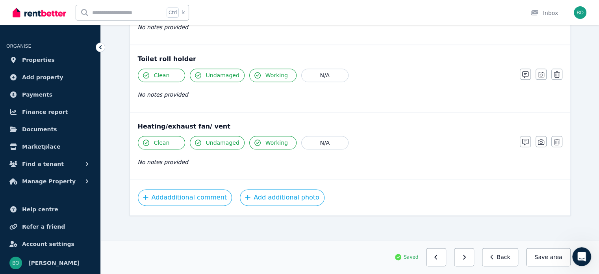
click at [466, 259] on icon "button" at bounding box center [464, 257] width 4 height 6
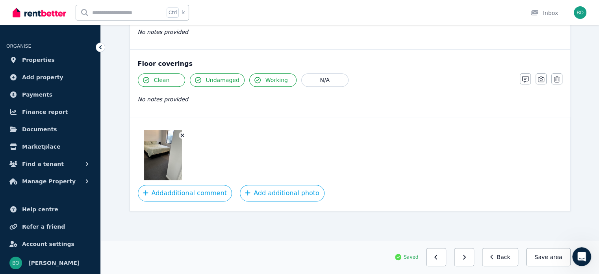
scroll to position [549, 0]
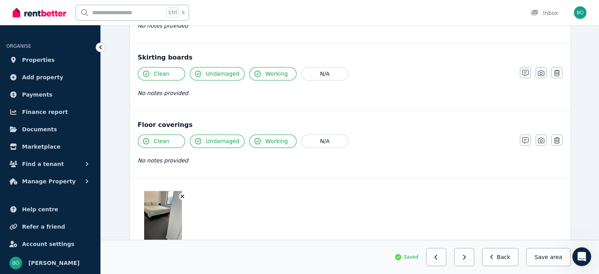
click at [466, 259] on icon "button" at bounding box center [464, 257] width 4 height 6
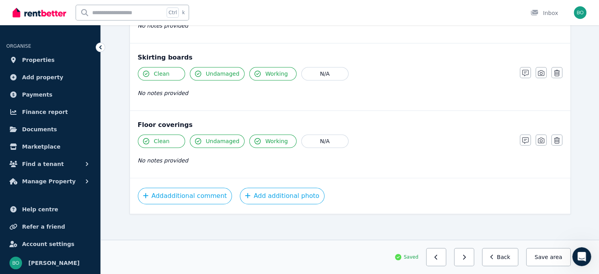
click at [466, 259] on icon "button" at bounding box center [464, 257] width 4 height 6
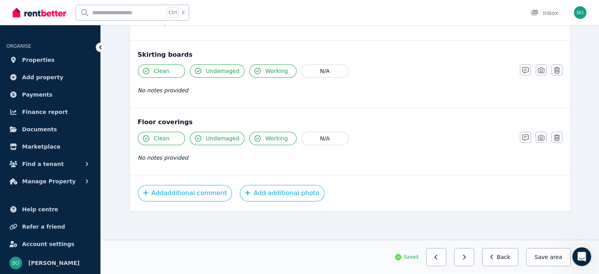
scroll to position [482, 0]
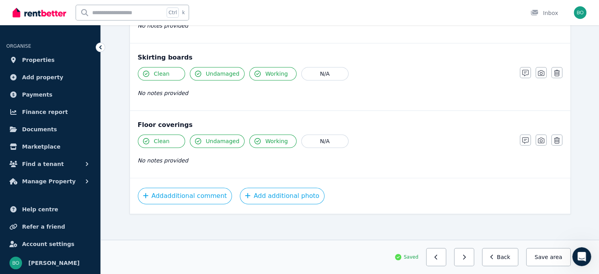
click at [466, 259] on icon "button" at bounding box center [464, 257] width 4 height 6
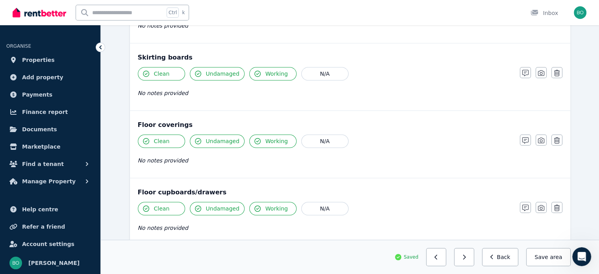
scroll to position [952, 0]
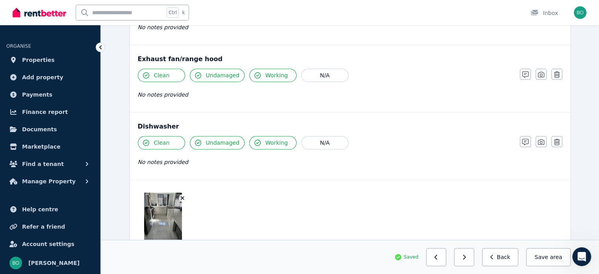
click at [466, 259] on icon "button" at bounding box center [464, 257] width 4 height 6
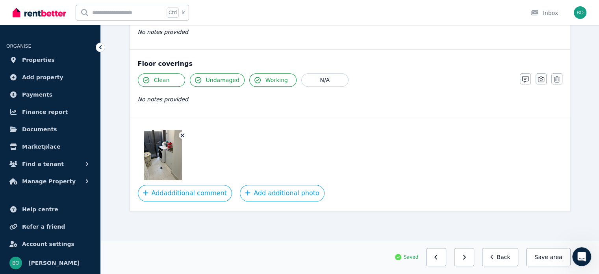
scroll to position [616, 0]
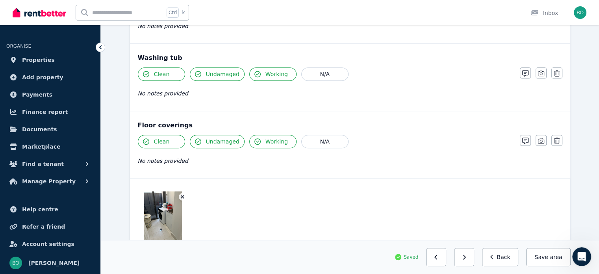
click at [466, 259] on icon "button" at bounding box center [464, 257] width 4 height 6
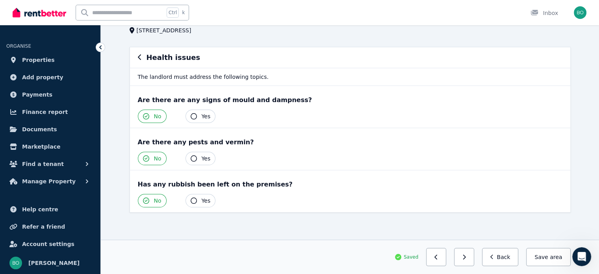
click at [466, 259] on icon "button" at bounding box center [464, 257] width 4 height 6
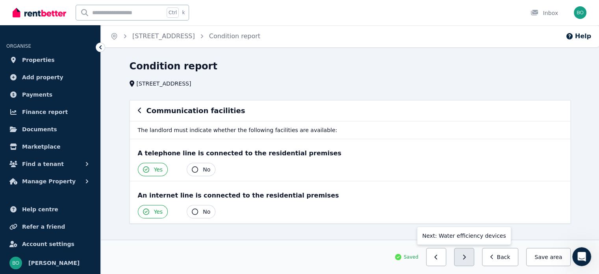
click at [466, 259] on icon "button" at bounding box center [464, 257] width 4 height 6
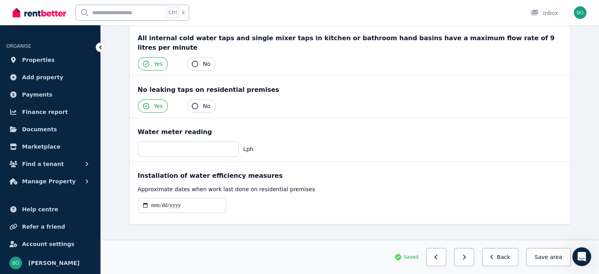
scroll to position [167, 0]
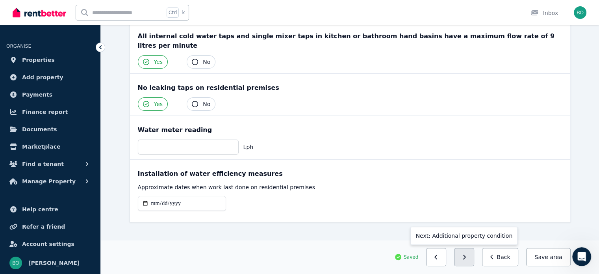
click at [468, 257] on button "button" at bounding box center [464, 257] width 20 height 18
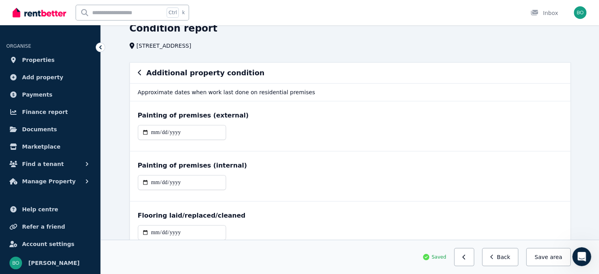
scroll to position [77, 0]
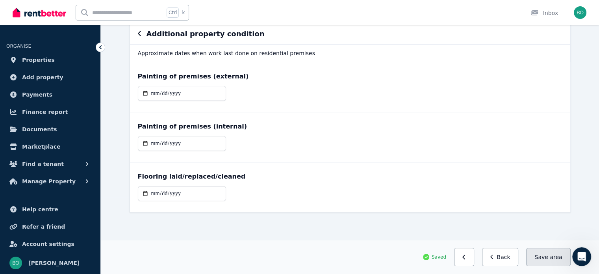
click at [556, 260] on span "area" at bounding box center [556, 257] width 12 height 8
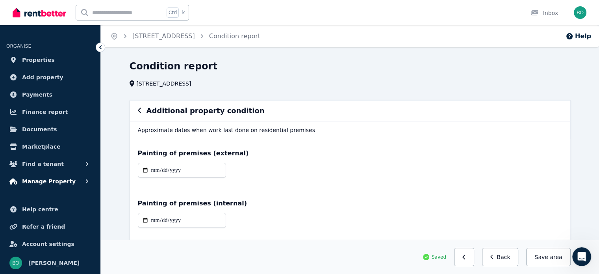
click at [44, 181] on span "Manage Property" at bounding box center [49, 180] width 54 height 9
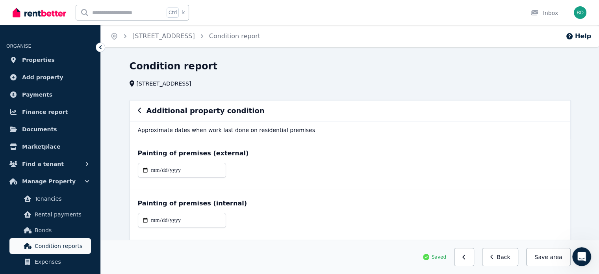
click at [72, 247] on span "Condition reports" at bounding box center [61, 245] width 53 height 9
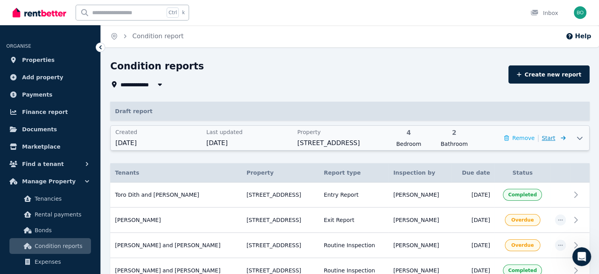
click at [555, 139] on span "Start" at bounding box center [554, 137] width 24 height 9
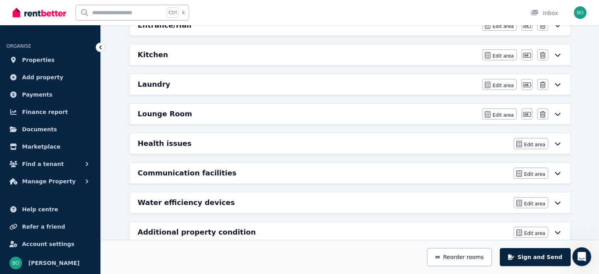
scroll to position [345, 0]
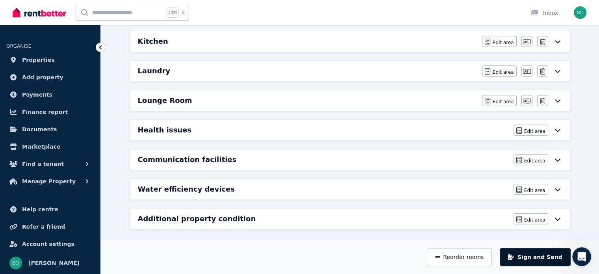
click at [551, 257] on button "Sign and Send" at bounding box center [535, 257] width 71 height 18
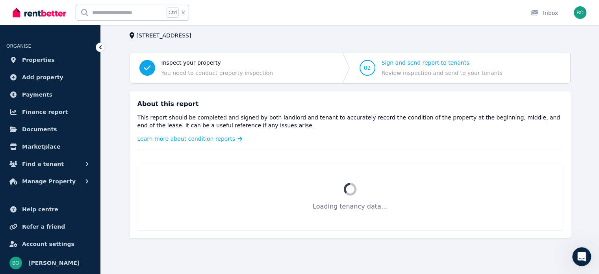
scroll to position [87, 0]
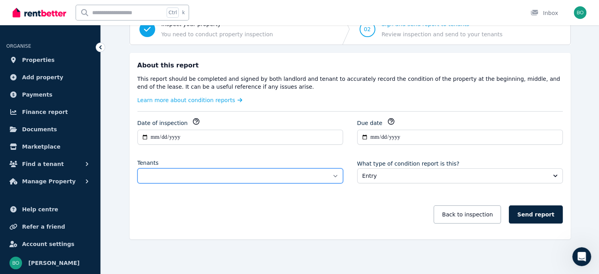
click at [335, 176] on select "**********" at bounding box center [240, 175] width 206 height 15
select select "**********"
click at [137, 168] on select "**********" at bounding box center [240, 175] width 206 height 15
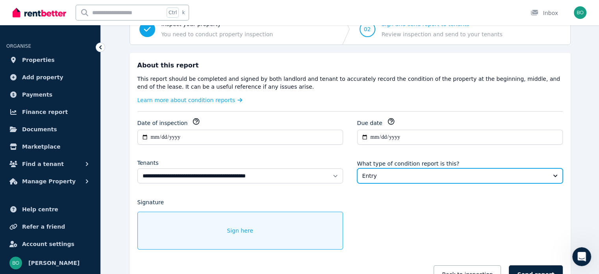
click at [555, 175] on button "Entry" at bounding box center [460, 175] width 206 height 15
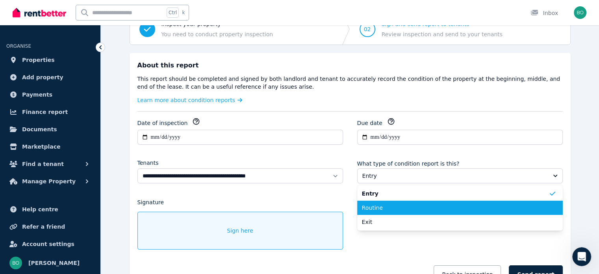
click at [448, 209] on span "Routine" at bounding box center [455, 208] width 187 height 8
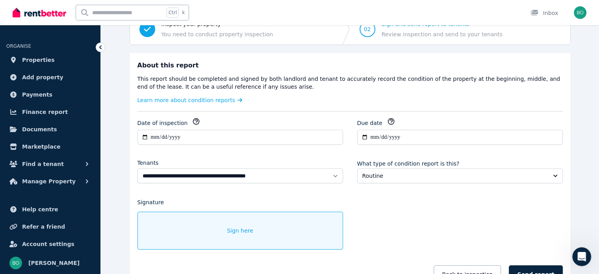
click at [234, 231] on span "Sign here" at bounding box center [240, 230] width 26 height 8
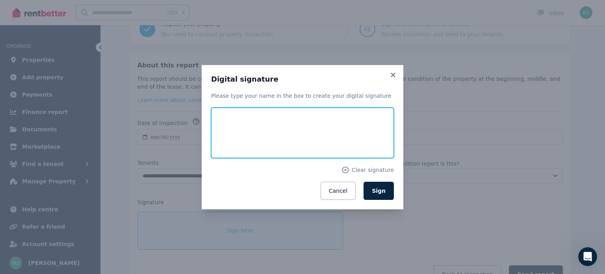
click at [246, 132] on input "text" at bounding box center [302, 133] width 183 height 50
type input "**********"
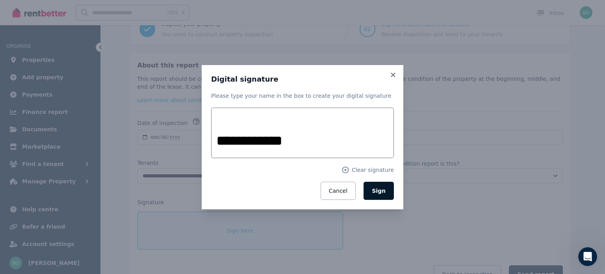
click at [384, 192] on span "Sign" at bounding box center [379, 190] width 14 height 6
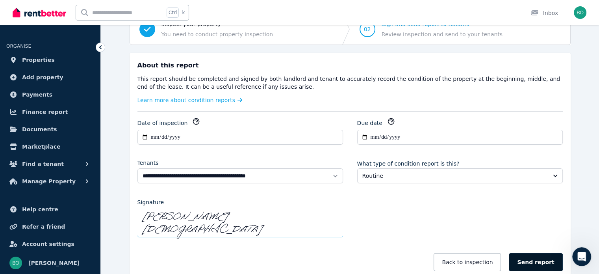
click at [533, 253] on button "Send report" at bounding box center [536, 262] width 54 height 18
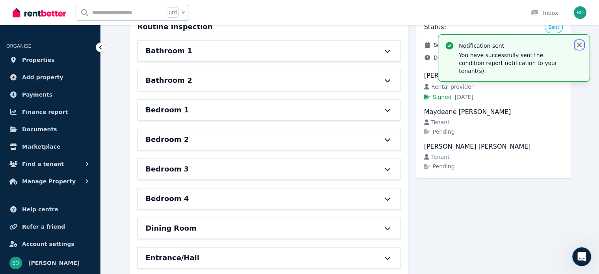
click at [581, 46] on icon "button" at bounding box center [579, 45] width 8 height 8
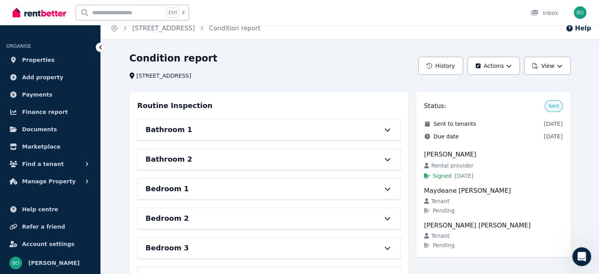
scroll to position [47, 0]
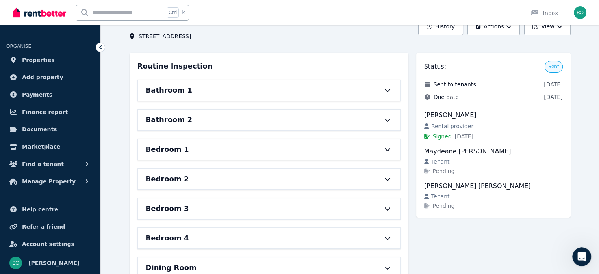
click at [430, 125] on div "Rental provider" at bounding box center [493, 126] width 139 height 8
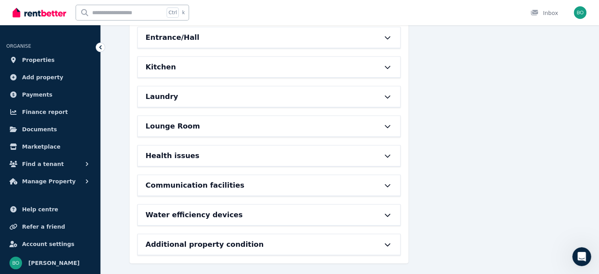
scroll to position [71, 0]
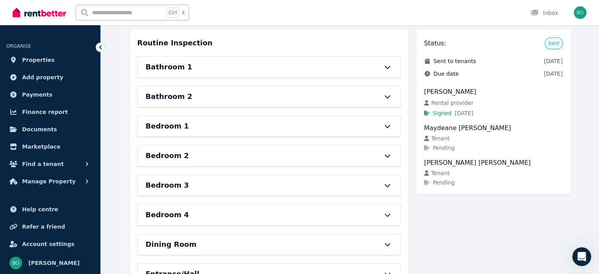
click at [430, 92] on div "[PERSON_NAME]" at bounding box center [493, 91] width 139 height 9
drag, startPoint x: 432, startPoint y: 93, endPoint x: 478, endPoint y: 242, distance: 156.6
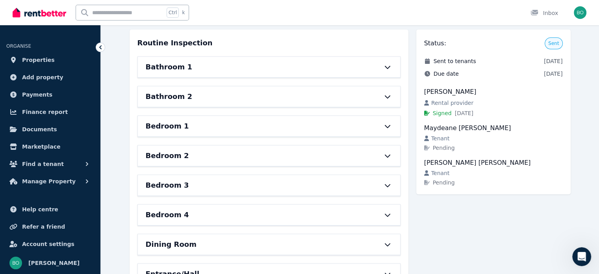
click at [478, 242] on div "Status: Sent Sent to tenants [DATE] Due date [DATE] [PERSON_NAME] Rental provid…" at bounding box center [493, 272] width 154 height 484
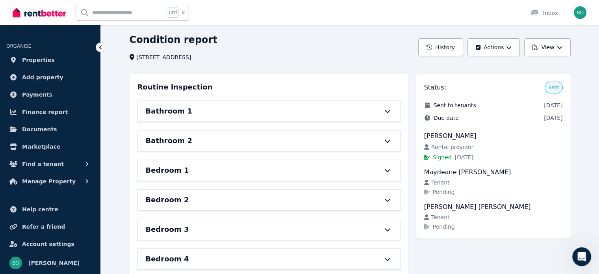
scroll to position [0, 0]
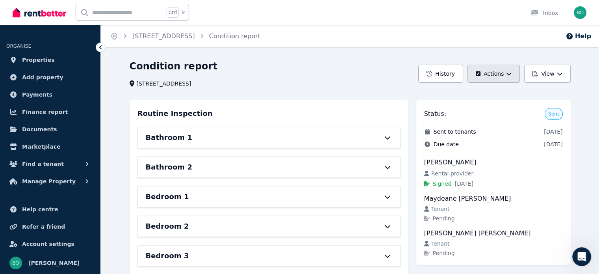
click at [508, 73] on icon "button" at bounding box center [509, 73] width 5 height 3
click at [455, 94] on p "Edit report" at bounding box center [467, 95] width 35 height 8
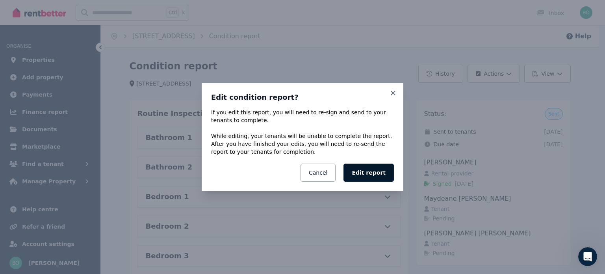
click at [372, 172] on button "Edit report" at bounding box center [368, 172] width 50 height 18
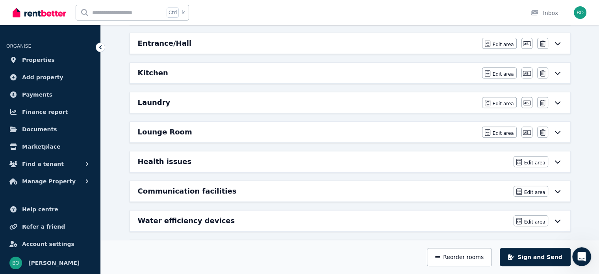
scroll to position [345, 0]
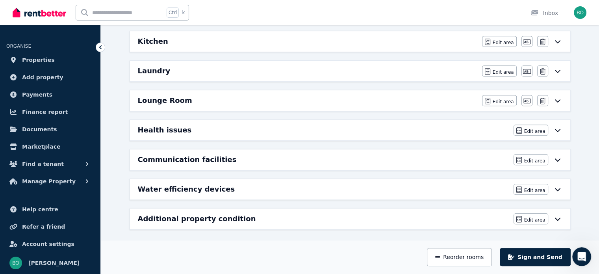
click at [541, 261] on button "Sign and Send" at bounding box center [535, 257] width 71 height 18
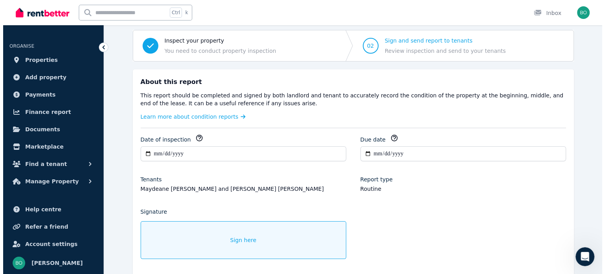
scroll to position [140, 0]
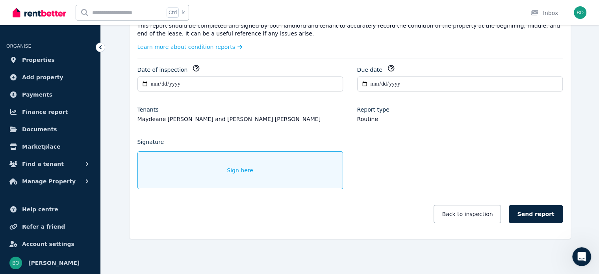
click at [176, 167] on div "Sign here" at bounding box center [240, 170] width 206 height 38
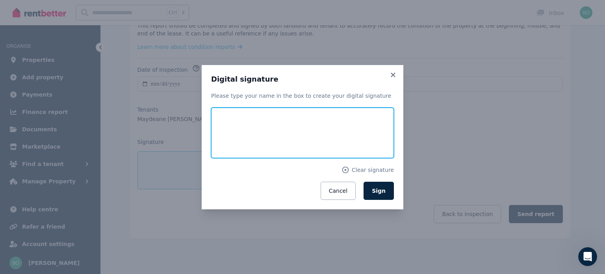
click at [260, 143] on input "text" at bounding box center [302, 133] width 183 height 50
type input "**********"
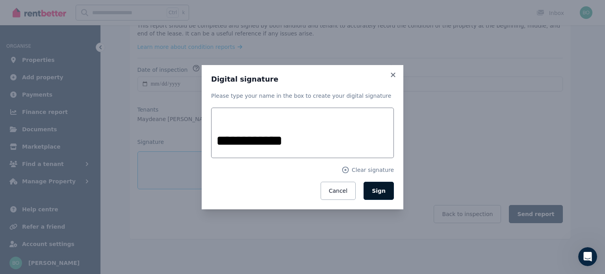
click at [384, 191] on span "Sign" at bounding box center [379, 190] width 14 height 6
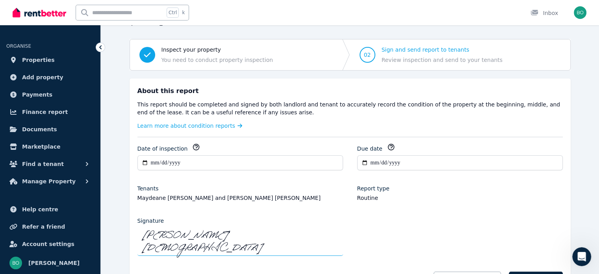
scroll to position [0, 0]
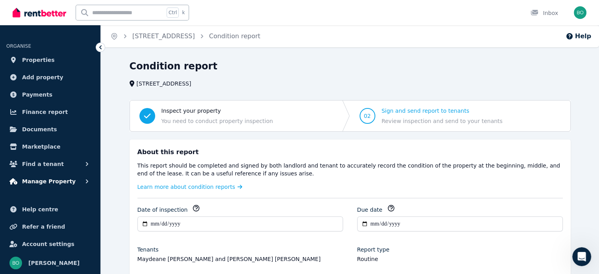
click at [52, 178] on span "Manage Property" at bounding box center [49, 180] width 54 height 9
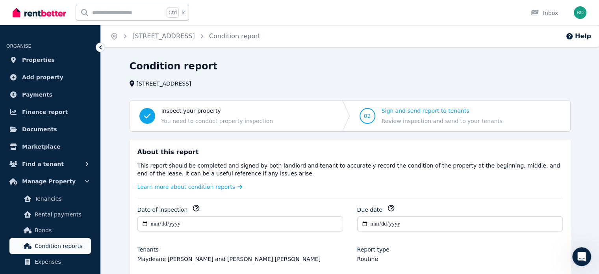
click at [58, 245] on span "Condition reports" at bounding box center [61, 245] width 53 height 9
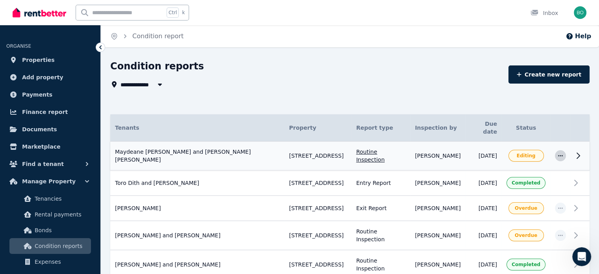
click at [560, 153] on icon "button" at bounding box center [560, 156] width 6 height 6
click at [523, 152] on span "Editing" at bounding box center [526, 155] width 19 height 6
click at [515, 152] on div "Editing" at bounding box center [526, 155] width 25 height 6
click at [577, 151] on icon at bounding box center [578, 155] width 9 height 9
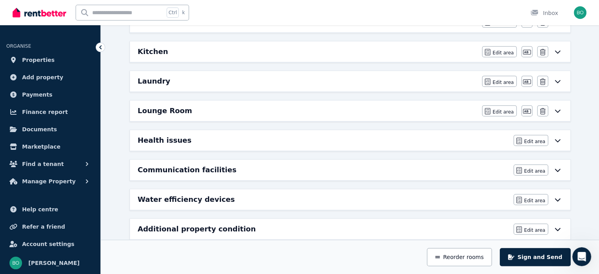
scroll to position [345, 0]
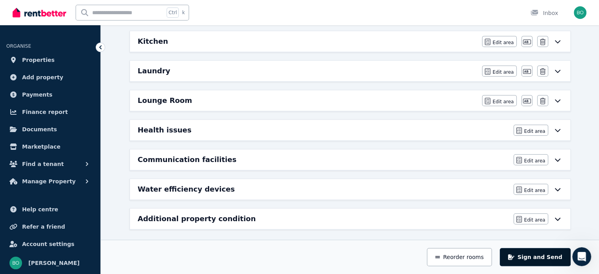
click at [546, 253] on button "Sign and Send" at bounding box center [535, 257] width 71 height 18
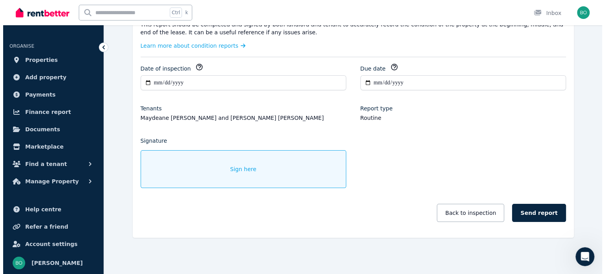
scroll to position [140, 0]
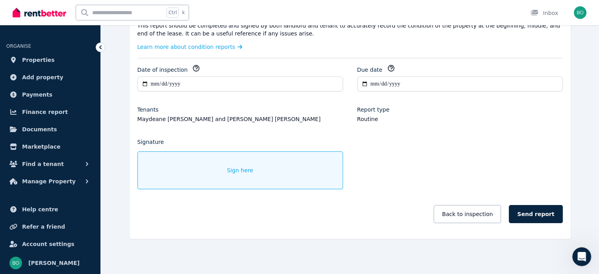
click at [224, 173] on div "Sign here" at bounding box center [240, 170] width 206 height 38
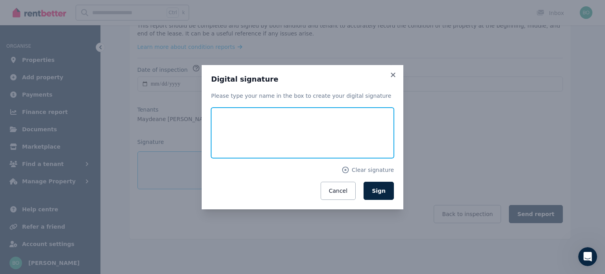
click at [238, 135] on input "text" at bounding box center [302, 133] width 183 height 50
type input "**********"
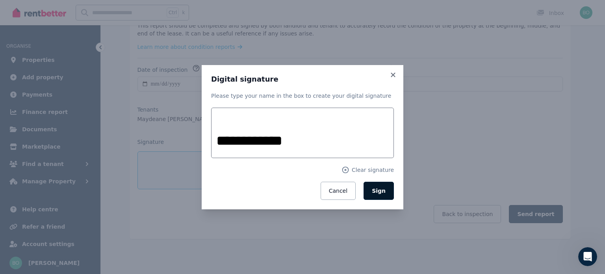
click at [388, 187] on button "Sign" at bounding box center [379, 191] width 30 height 18
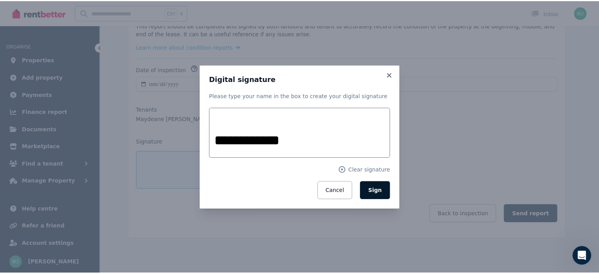
scroll to position [115, 0]
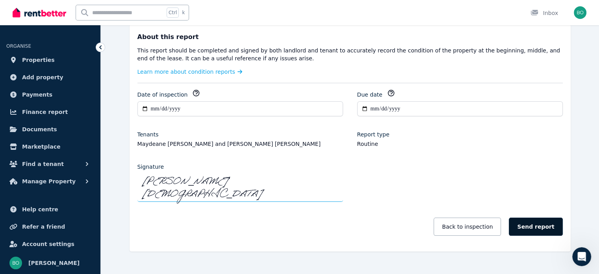
click at [529, 217] on button "Send report" at bounding box center [536, 226] width 54 height 18
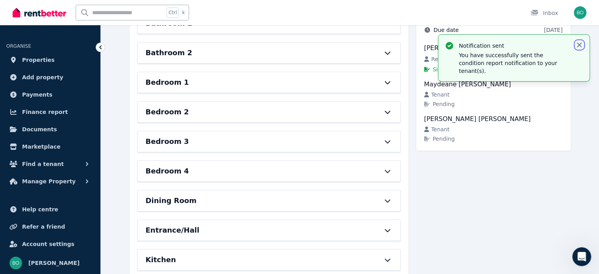
drag, startPoint x: 582, startPoint y: 43, endPoint x: 582, endPoint y: 48, distance: 5.5
click at [582, 43] on icon "button" at bounding box center [579, 45] width 8 height 8
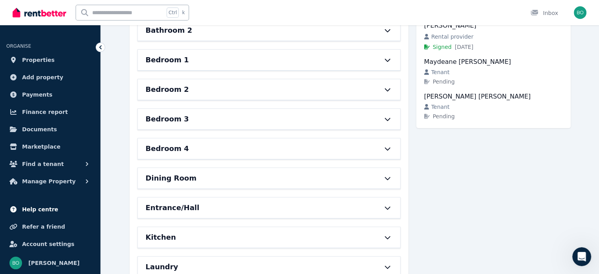
scroll to position [158, 0]
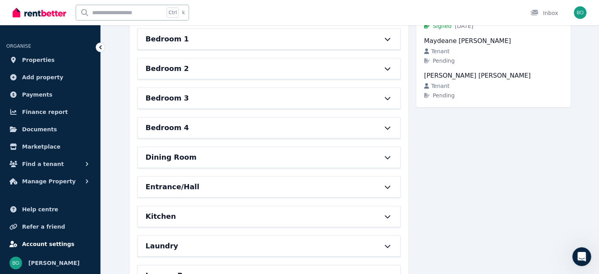
click at [58, 243] on span "Account settings" at bounding box center [48, 243] width 52 height 9
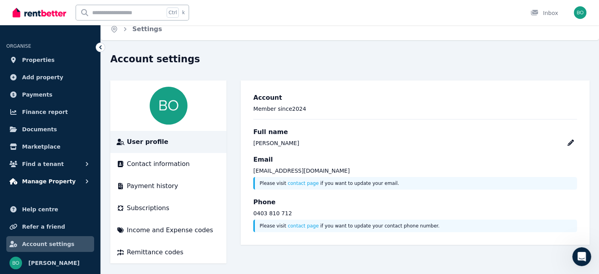
scroll to position [11, 0]
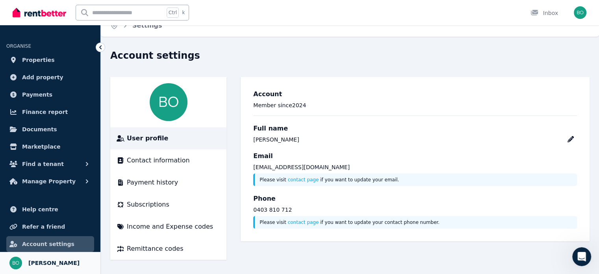
click at [41, 263] on span "[PERSON_NAME]" at bounding box center [53, 262] width 51 height 9
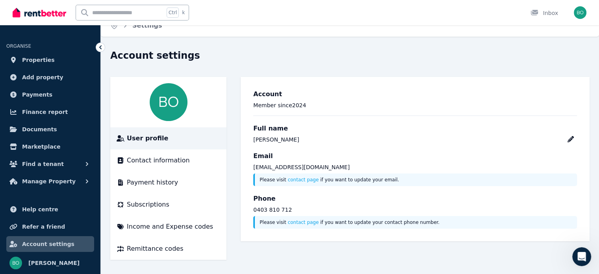
scroll to position [0, 0]
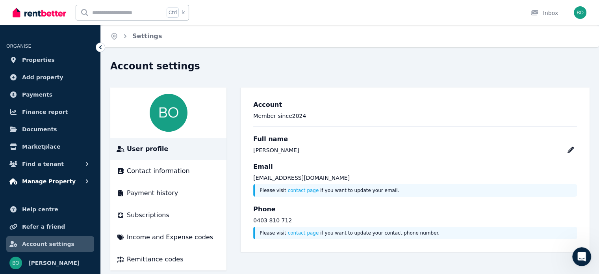
click at [41, 182] on span "Manage Property" at bounding box center [49, 180] width 54 height 9
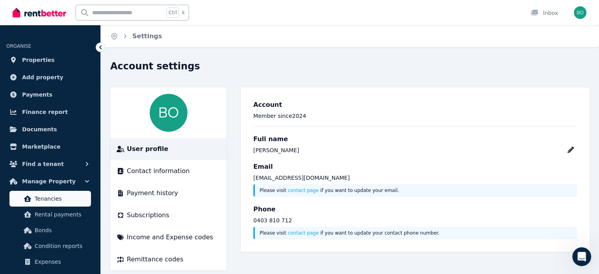
click at [43, 199] on span "Tenancies" at bounding box center [61, 198] width 53 height 9
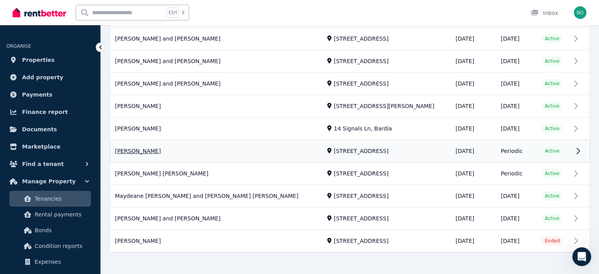
scroll to position [212, 0]
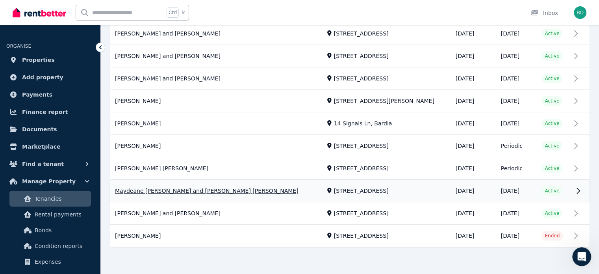
click at [159, 189] on link "View property details" at bounding box center [349, 191] width 479 height 22
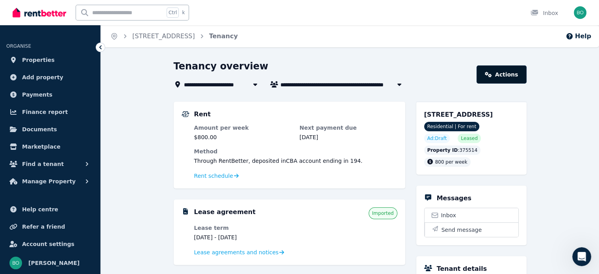
click at [502, 78] on link "Actions" at bounding box center [502, 74] width 50 height 18
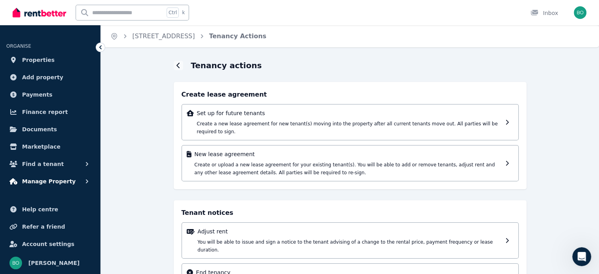
click at [39, 182] on span "Manage Property" at bounding box center [49, 180] width 54 height 9
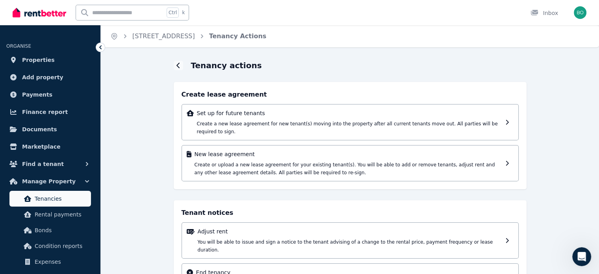
click at [41, 200] on span "Tenancies" at bounding box center [61, 198] width 53 height 9
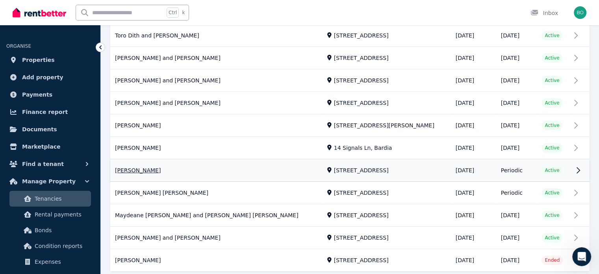
scroll to position [197, 0]
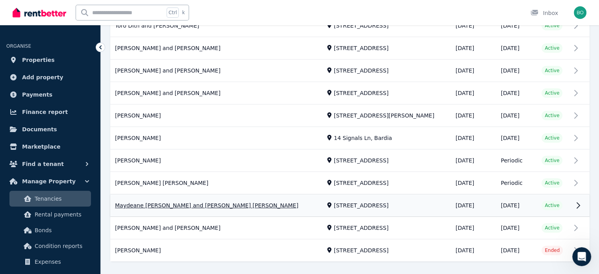
click at [179, 204] on link "View property details" at bounding box center [349, 206] width 479 height 22
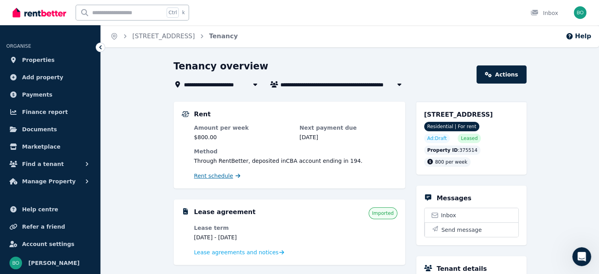
click at [217, 177] on span "Rent schedule" at bounding box center [213, 176] width 39 height 8
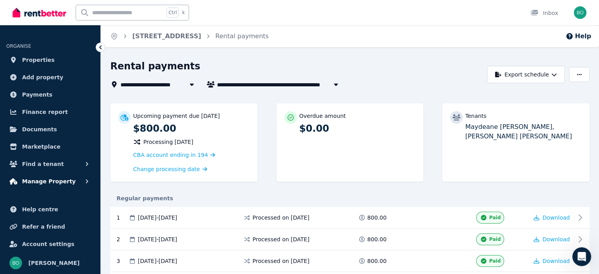
click at [39, 182] on span "Manage Property" at bounding box center [49, 180] width 54 height 9
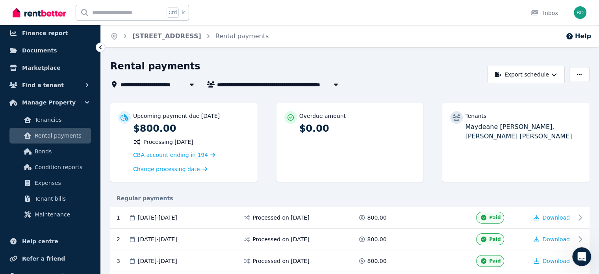
click at [488, 134] on p "Maydeane [PERSON_NAME], [PERSON_NAME] [PERSON_NAME]" at bounding box center [523, 131] width 117 height 19
click at [54, 118] on span "Tenancies" at bounding box center [61, 119] width 53 height 9
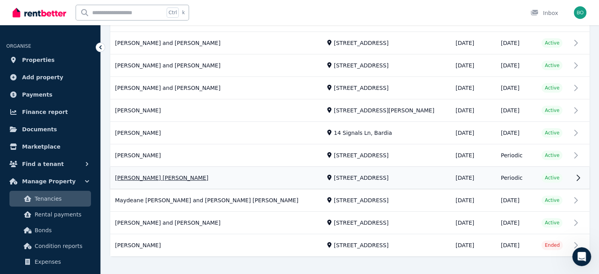
scroll to position [212, 0]
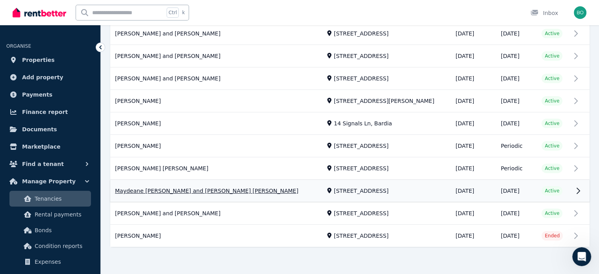
click at [579, 191] on link "View property details" at bounding box center [349, 191] width 479 height 22
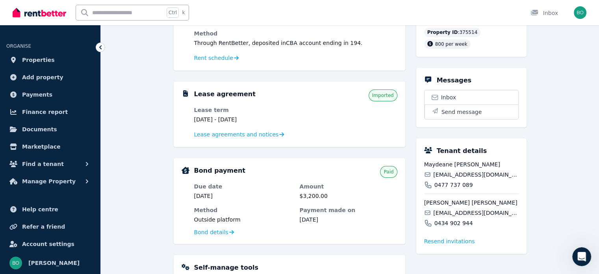
scroll to position [118, 0]
click at [243, 135] on span "Lease agreements and notices" at bounding box center [236, 134] width 85 height 8
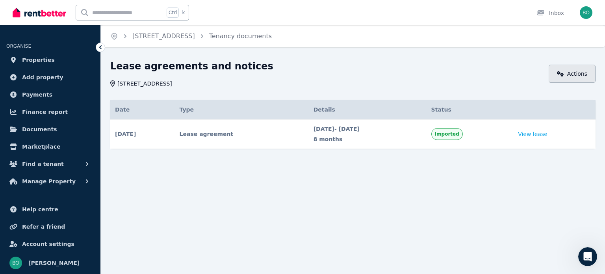
click at [569, 73] on link "Actions" at bounding box center [572, 74] width 47 height 18
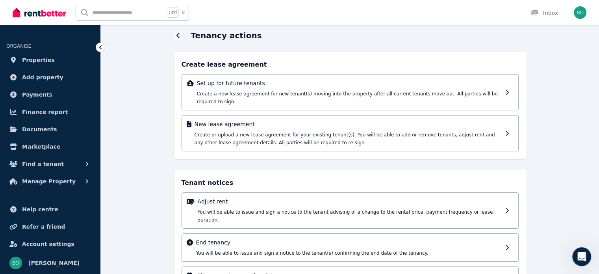
scroll to position [17, 0]
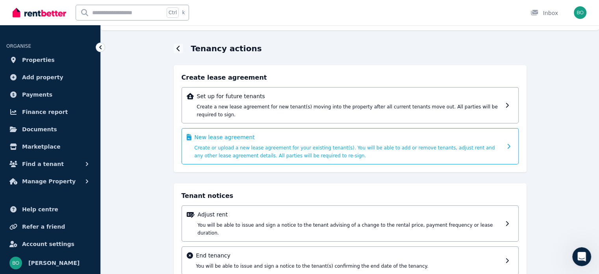
click at [238, 136] on div "New lease agreement Create or upload a new lease agreement for your existing te…" at bounding box center [349, 146] width 308 height 26
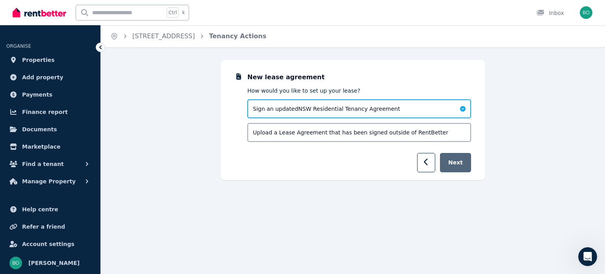
click at [459, 165] on button "Next" at bounding box center [455, 162] width 31 height 19
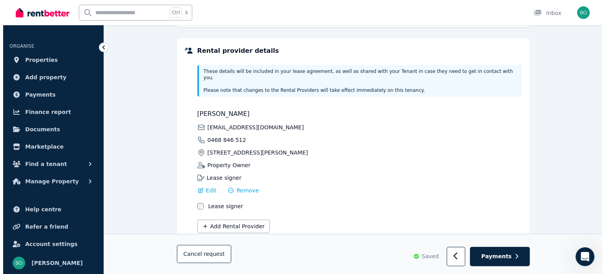
scroll to position [210, 0]
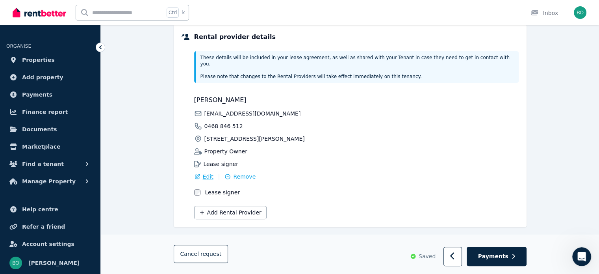
click at [210, 173] on span "Edit" at bounding box center [208, 177] width 11 height 8
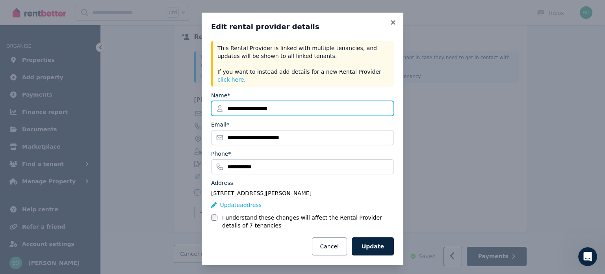
click at [318, 104] on input "**********" at bounding box center [302, 108] width 183 height 15
click at [221, 102] on input "**********" at bounding box center [302, 108] width 183 height 15
click at [228, 105] on input "**********" at bounding box center [302, 108] width 183 height 15
drag, startPoint x: 255, startPoint y: 102, endPoint x: 212, endPoint y: 108, distance: 43.3
click at [212, 108] on input "**********" at bounding box center [302, 108] width 183 height 15
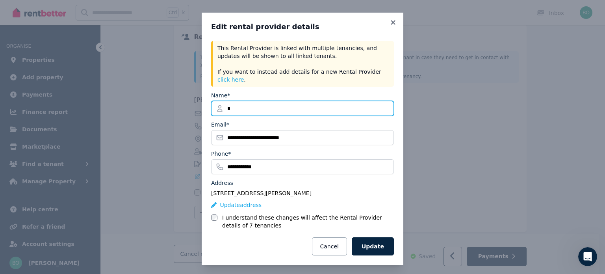
type input "**********"
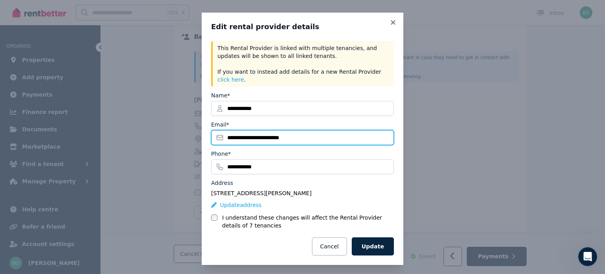
click at [306, 138] on input "**********" at bounding box center [302, 137] width 183 height 15
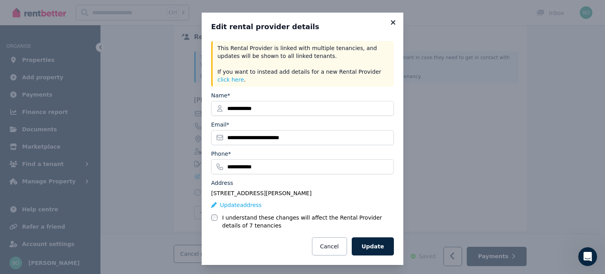
click at [393, 23] on icon at bounding box center [393, 22] width 8 height 7
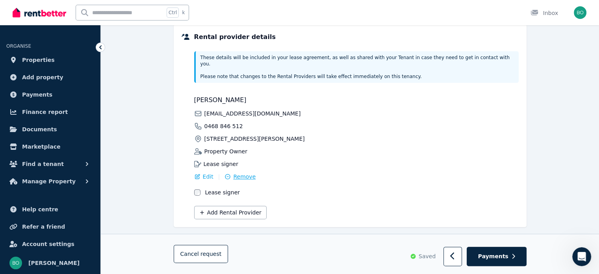
click at [238, 173] on span "Remove" at bounding box center [244, 177] width 22 height 8
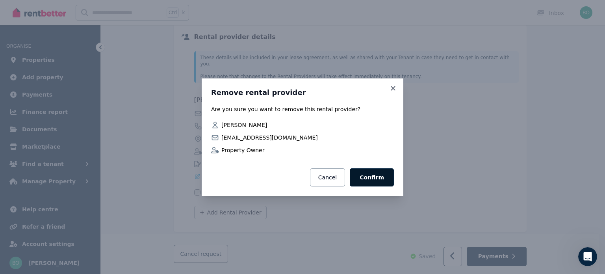
click at [370, 179] on button "Confirm" at bounding box center [372, 177] width 44 height 18
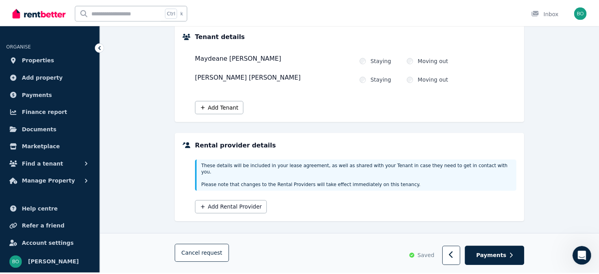
scroll to position [96, 0]
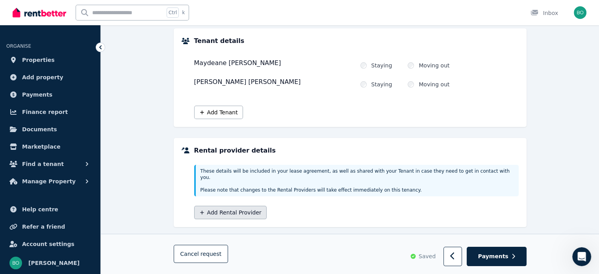
click at [217, 211] on button "Add Rental Provider" at bounding box center [230, 212] width 72 height 13
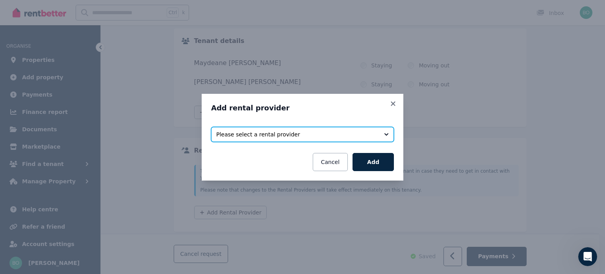
click at [383, 134] on button "Please select a rental provider" at bounding box center [302, 134] width 183 height 15
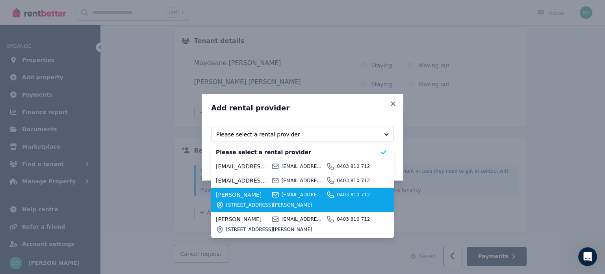
click at [316, 206] on span "[STREET_ADDRESS][PERSON_NAME]" at bounding box center [303, 205] width 154 height 6
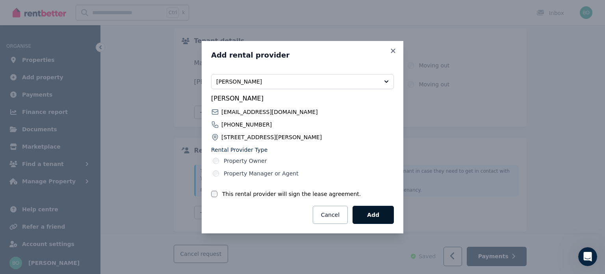
click at [371, 215] on button "Add" at bounding box center [373, 215] width 41 height 18
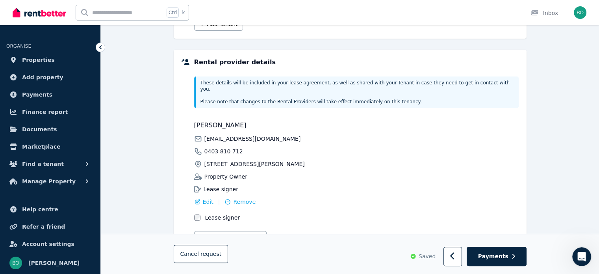
scroll to position [210, 0]
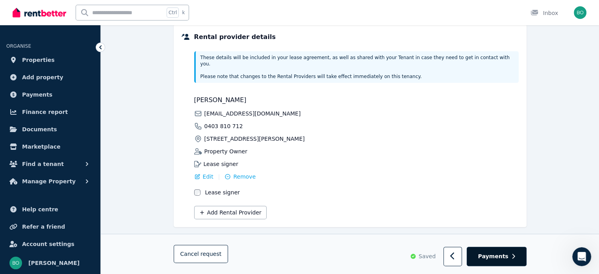
click at [498, 255] on span "Payments" at bounding box center [493, 256] width 30 height 8
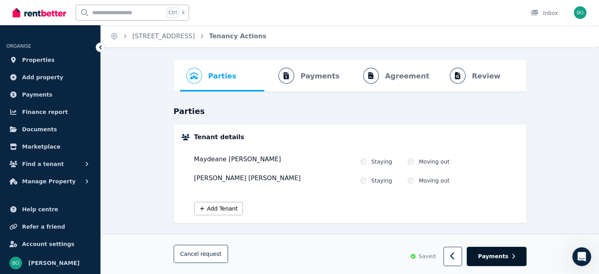
select select "**********"
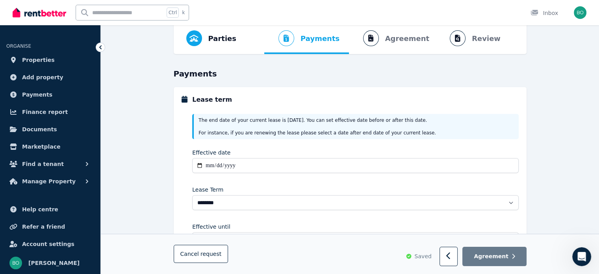
scroll to position [79, 0]
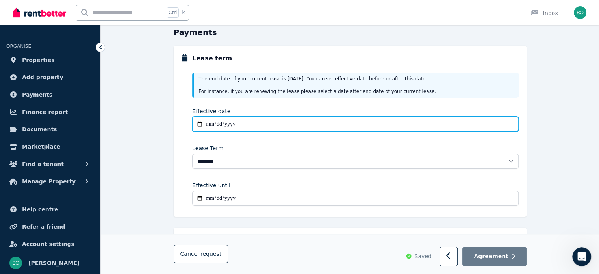
click at [199, 126] on input "Effective date" at bounding box center [355, 124] width 326 height 15
type input "**********"
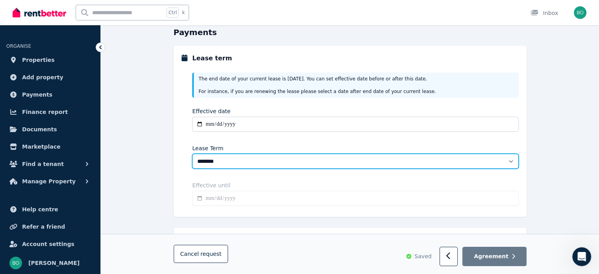
click at [504, 164] on select "******** ******** ********* ******* ******* ******* ******* ***** ********" at bounding box center [355, 161] width 326 height 15
type input "**********"
select select "**********"
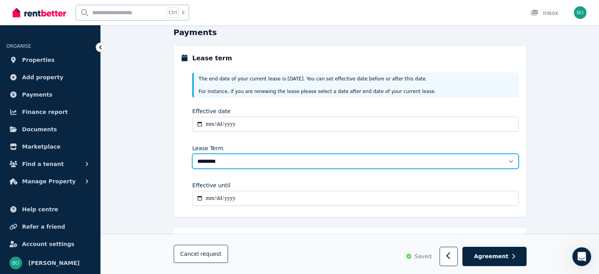
click at [192, 154] on select "******** ******** ********* ******* ******* ******* ******* ***** ********" at bounding box center [355, 161] width 326 height 15
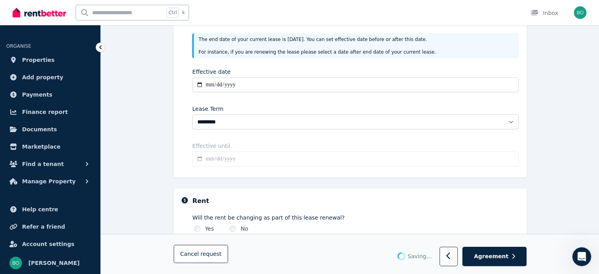
click at [301, 158] on input "**********" at bounding box center [355, 158] width 326 height 15
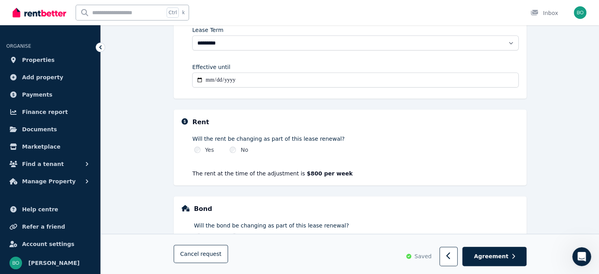
scroll to position [158, 0]
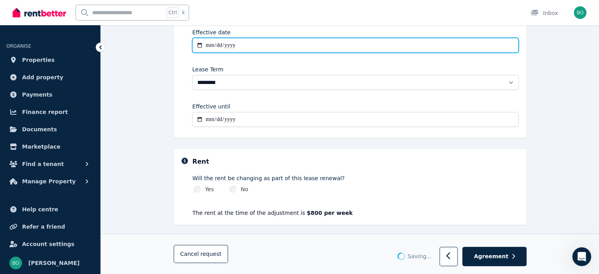
click at [201, 42] on input "**********" at bounding box center [355, 45] width 326 height 15
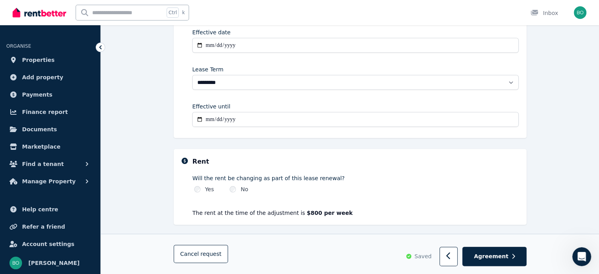
click at [147, 123] on div "**********" at bounding box center [350, 133] width 498 height 463
click at [199, 121] on input "**********" at bounding box center [355, 119] width 326 height 15
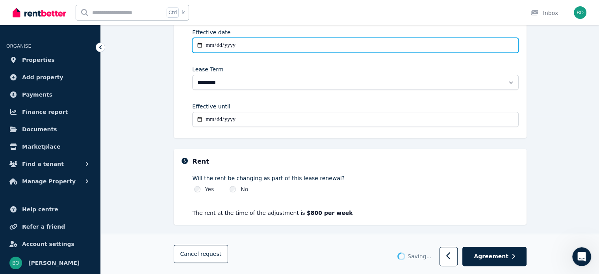
click at [204, 45] on input "**********" at bounding box center [355, 45] width 326 height 15
click at [200, 44] on input "**********" at bounding box center [355, 45] width 326 height 15
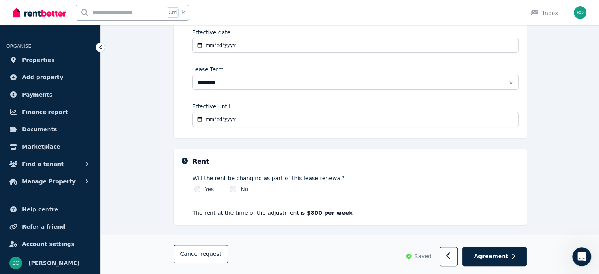
click at [162, 65] on div "**********" at bounding box center [350, 133] width 498 height 463
click at [200, 121] on input "**********" at bounding box center [355, 119] width 326 height 15
click at [172, 126] on div "**********" at bounding box center [350, 133] width 498 height 463
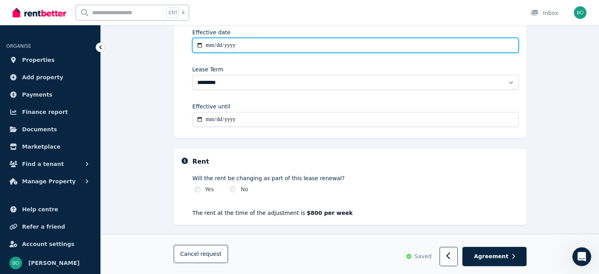
click at [199, 46] on input "**********" at bounding box center [355, 45] width 326 height 15
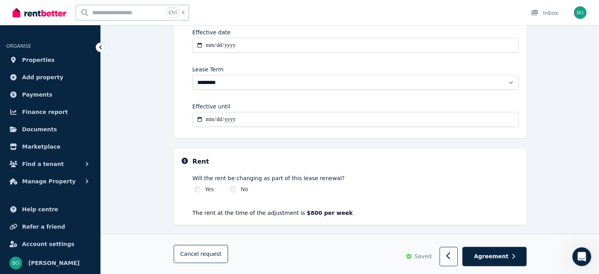
click at [160, 55] on div "**********" at bounding box center [350, 133] width 498 height 463
click at [201, 118] on input "**********" at bounding box center [355, 119] width 326 height 15
type input "**********"
click at [160, 160] on div "**********" at bounding box center [350, 133] width 498 height 463
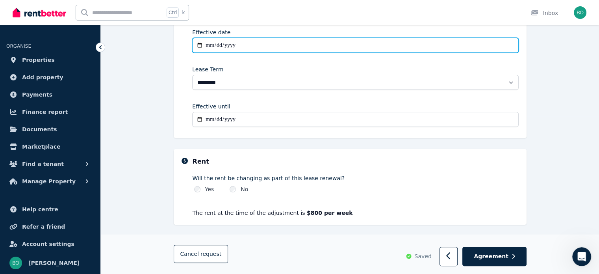
click at [203, 45] on input "**********" at bounding box center [355, 45] width 326 height 15
click at [200, 45] on input "**********" at bounding box center [355, 45] width 326 height 15
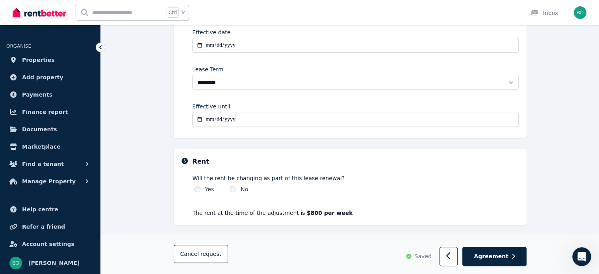
click at [150, 88] on div "**********" at bounding box center [350, 133] width 498 height 463
click at [199, 121] on input "**********" at bounding box center [355, 119] width 326 height 15
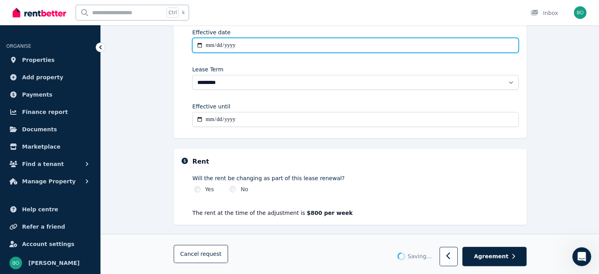
click at [200, 48] on input "**********" at bounding box center [355, 45] width 326 height 15
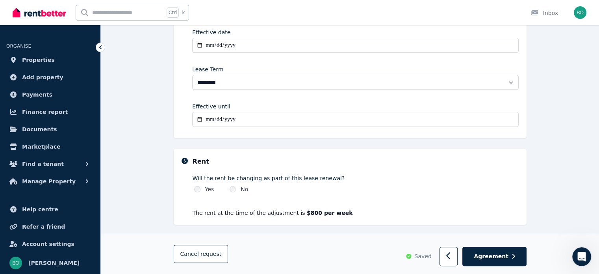
click at [149, 115] on div "**********" at bounding box center [350, 133] width 498 height 463
click at [202, 119] on input "**********" at bounding box center [355, 119] width 326 height 15
click at [165, 126] on div "**********" at bounding box center [350, 133] width 498 height 463
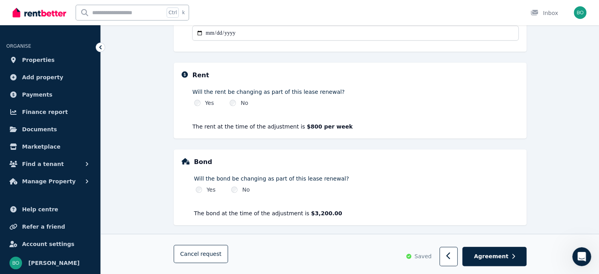
scroll to position [248, 0]
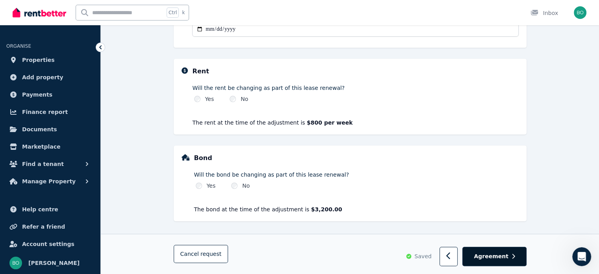
click at [485, 262] on button "Agreement" at bounding box center [494, 256] width 64 height 19
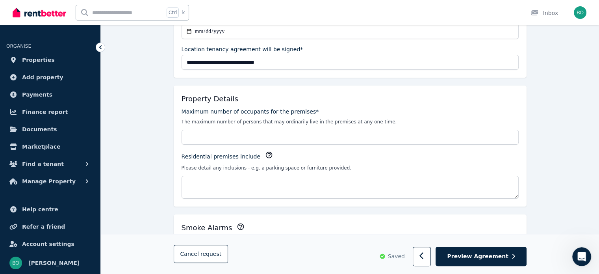
scroll to position [158, 0]
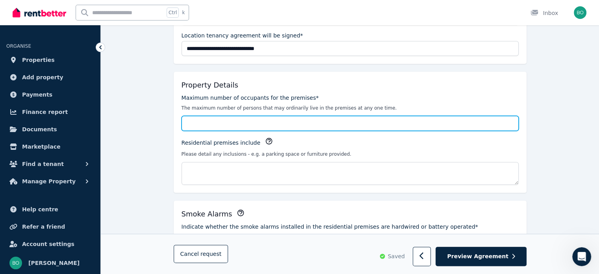
click at [206, 126] on input "Maximum number of occupants for the premises*" at bounding box center [350, 123] width 337 height 15
type input "*"
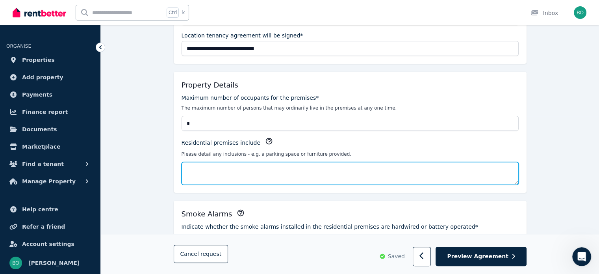
click at [196, 167] on textarea "Residential premises include" at bounding box center [350, 173] width 337 height 23
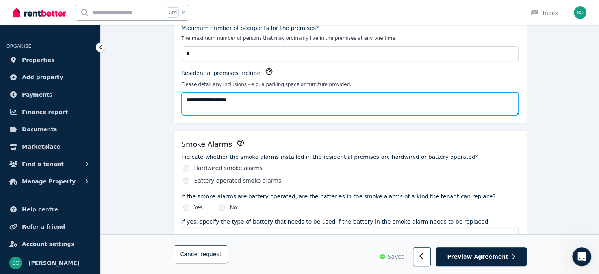
scroll to position [276, 0]
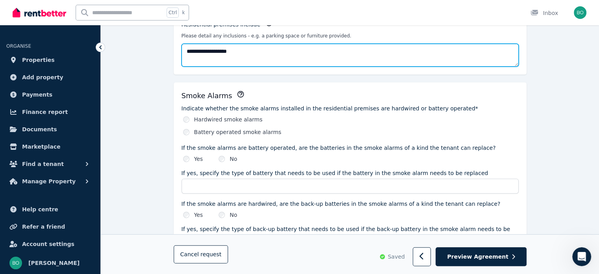
type textarea "**********"
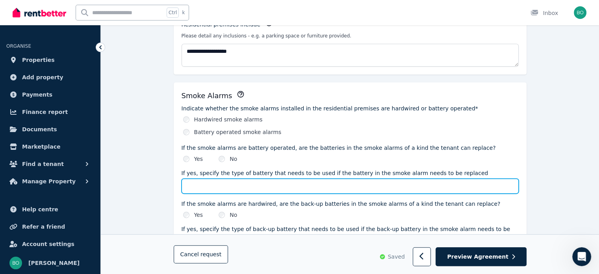
click at [195, 187] on input "If yes, specify the type of battery that needs to be used if the battery in the…" at bounding box center [350, 185] width 337 height 15
type input "**"
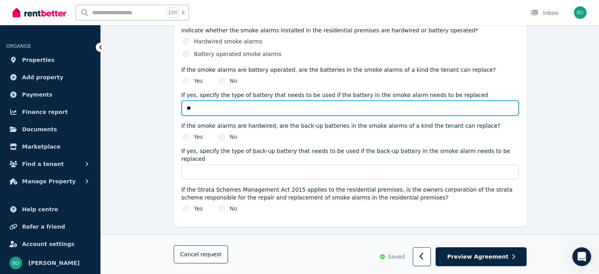
scroll to position [355, 0]
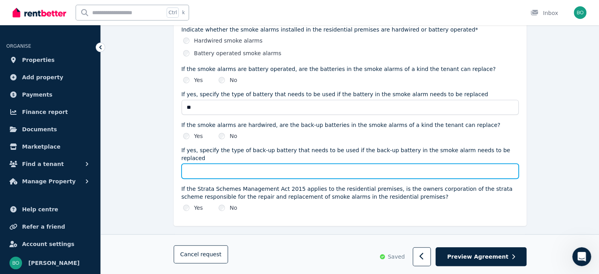
click at [187, 164] on input "If yes, specify the type of back-up battery that needs to be used if the back-u…" at bounding box center [350, 170] width 337 height 15
type input "**"
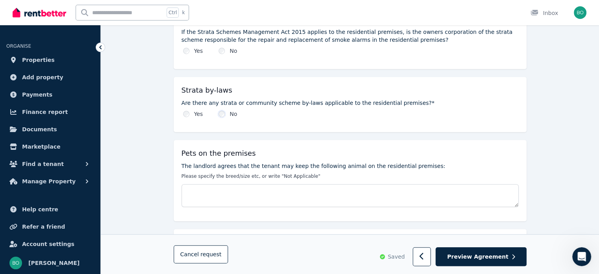
scroll to position [512, 0]
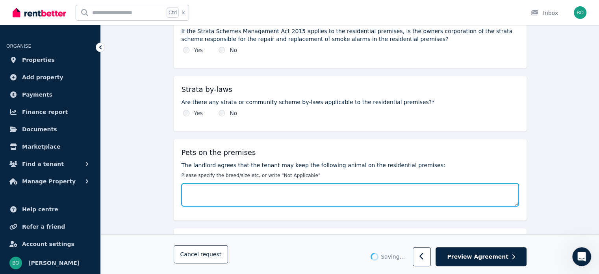
click at [222, 185] on textarea "The landlord agrees that the tenant may keep the following animal on the reside…" at bounding box center [350, 194] width 337 height 23
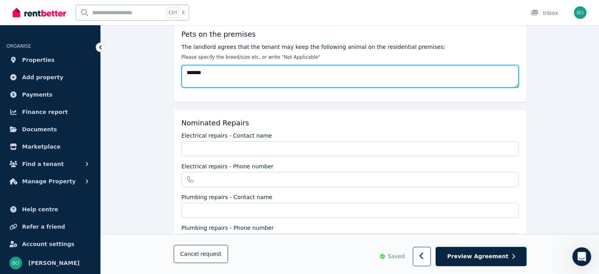
type textarea "*******"
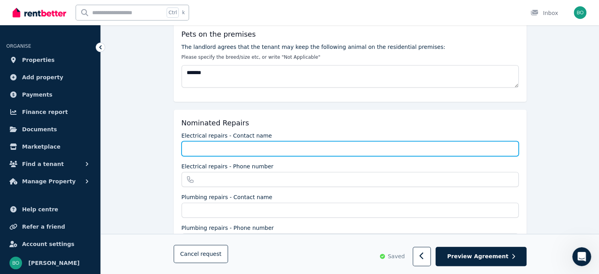
click at [232, 141] on input "Electrical repairs - Contact name" at bounding box center [350, 148] width 337 height 15
type input "**********"
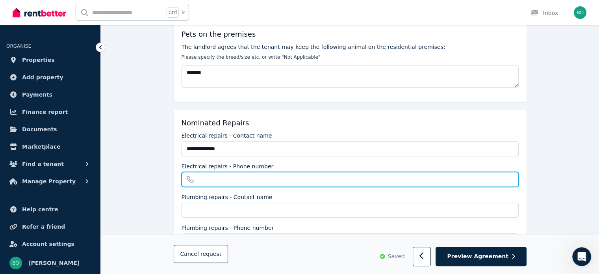
click at [215, 173] on input "Electrical repairs - Phone number" at bounding box center [350, 179] width 337 height 15
type input "**********"
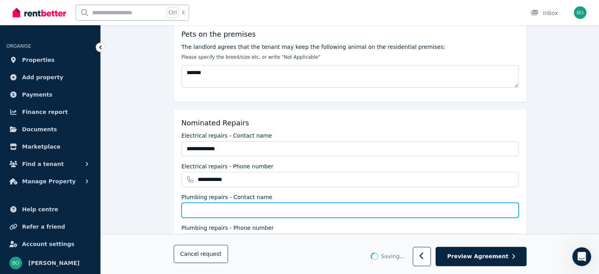
click at [207, 202] on input "Plumbing repairs - Contact name" at bounding box center [350, 209] width 337 height 15
type input "*******"
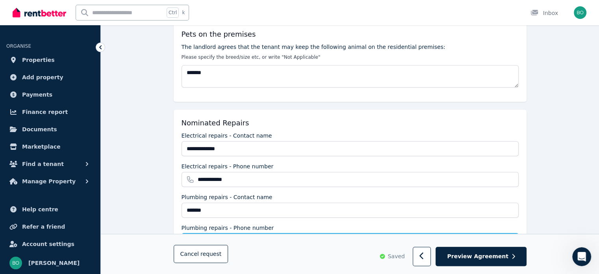
click at [208, 233] on input "Plumbing repairs - Phone number" at bounding box center [350, 240] width 337 height 15
type input "**********"
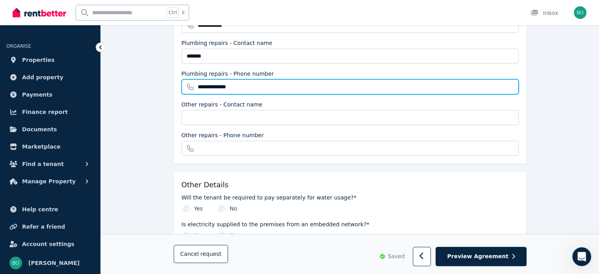
scroll to position [788, 0]
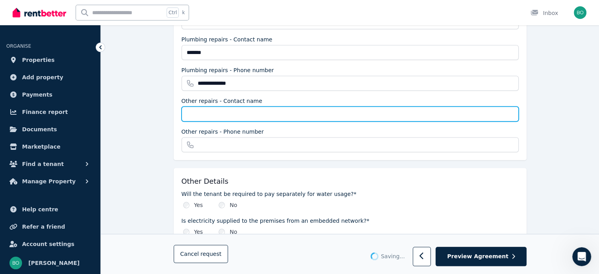
click at [236, 106] on input "Other repairs - Contact name" at bounding box center [350, 113] width 337 height 15
type input "**********"
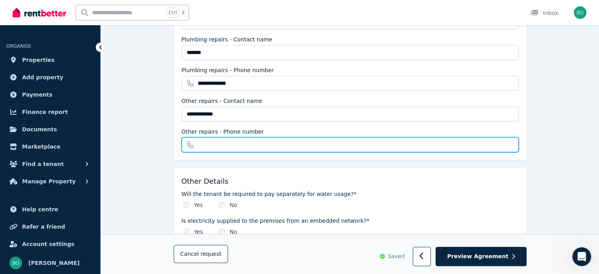
click at [217, 139] on input "Other repairs - Phone number" at bounding box center [350, 144] width 337 height 15
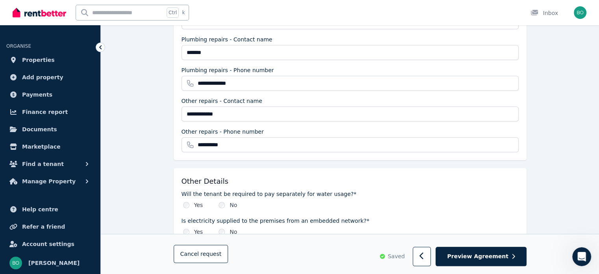
type input "**********"
click at [187, 201] on div "Yes" at bounding box center [193, 205] width 20 height 8
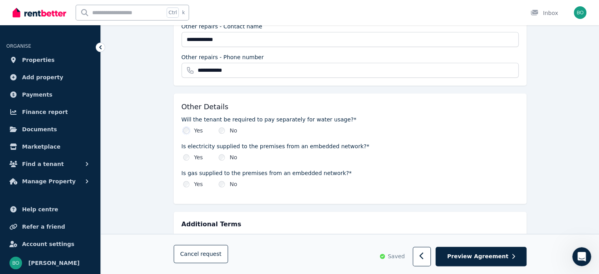
scroll to position [867, 0]
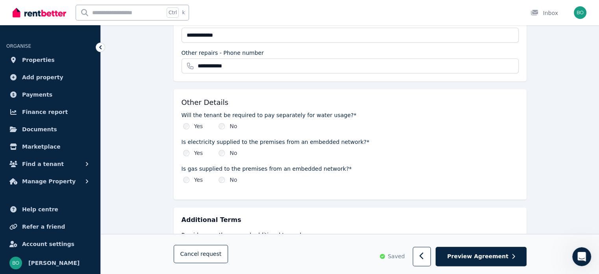
click at [187, 176] on div "Yes" at bounding box center [193, 180] width 20 height 8
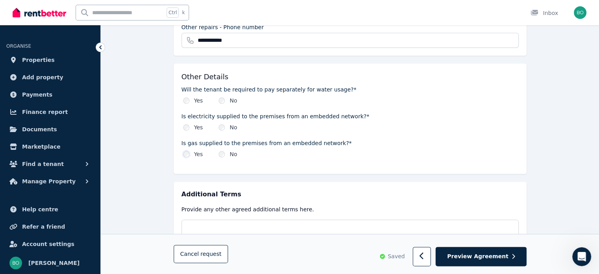
scroll to position [906, 0]
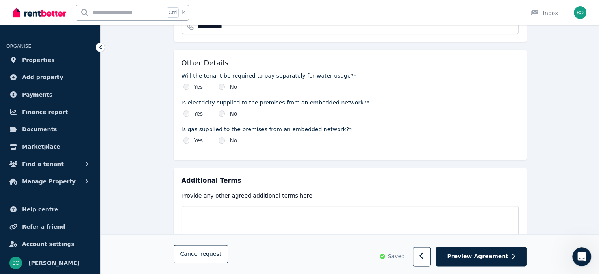
click at [378, 110] on div "Yes No" at bounding box center [350, 114] width 337 height 8
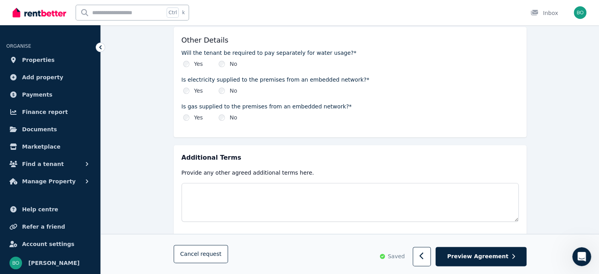
scroll to position [941, 0]
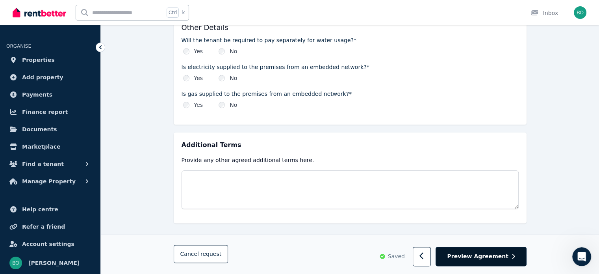
click at [490, 259] on span "Preview Agreement" at bounding box center [477, 256] width 61 height 8
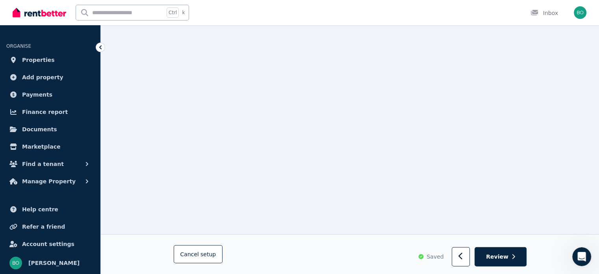
scroll to position [8193, 0]
click at [511, 254] on button "Review" at bounding box center [501, 256] width 52 height 19
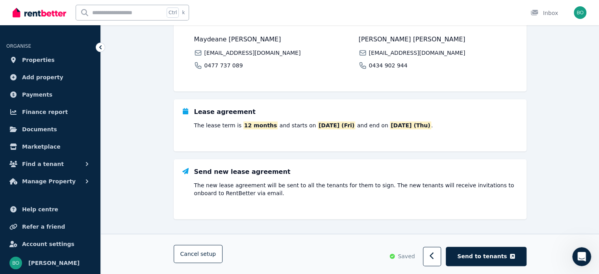
scroll to position [175, 0]
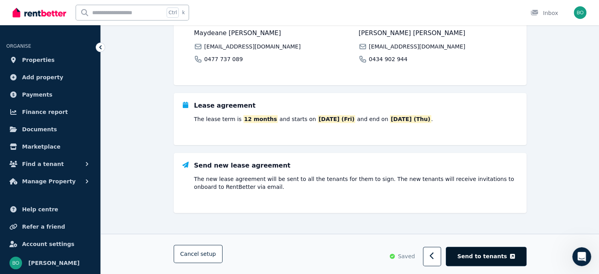
drag, startPoint x: 495, startPoint y: 256, endPoint x: 499, endPoint y: 252, distance: 6.4
click at [496, 256] on span "Send to tenants" at bounding box center [482, 256] width 50 height 8
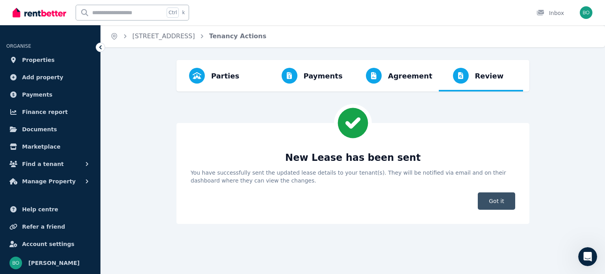
click at [504, 202] on span "Got it" at bounding box center [496, 200] width 37 height 17
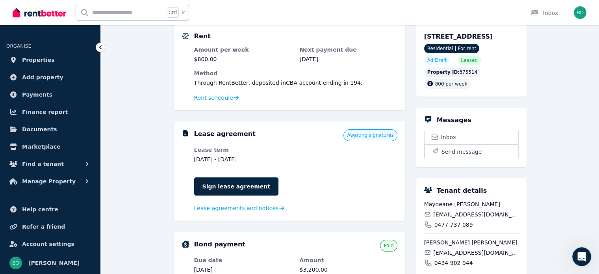
scroll to position [158, 0]
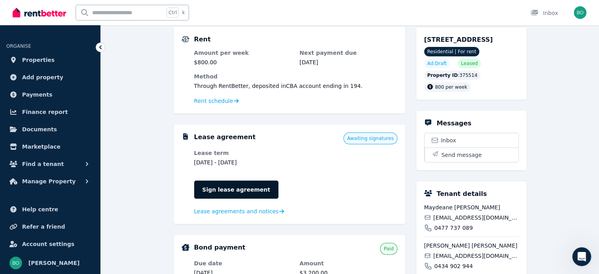
click at [235, 191] on link "Sign lease agreement" at bounding box center [236, 189] width 84 height 18
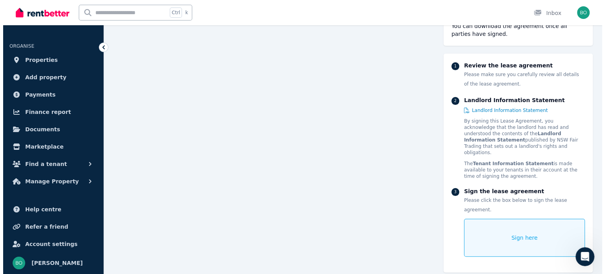
scroll to position [136, 0]
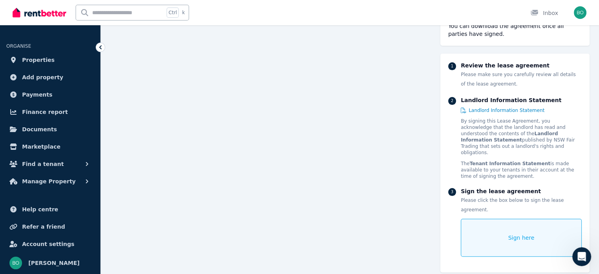
click at [498, 219] on div "Sign here" at bounding box center [521, 238] width 121 height 38
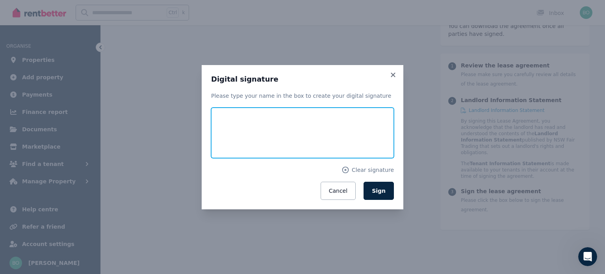
click at [249, 135] on input "text" at bounding box center [302, 133] width 183 height 50
type input "**********"
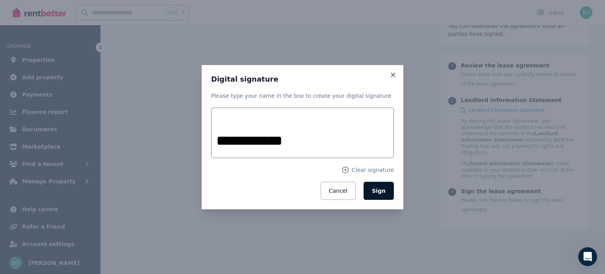
click at [384, 195] on button "Sign" at bounding box center [379, 191] width 30 height 18
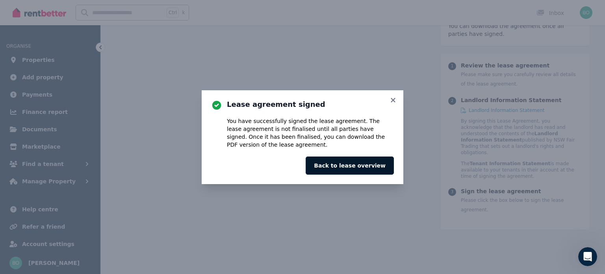
click at [371, 168] on button "Back to lease overview" at bounding box center [350, 165] width 88 height 18
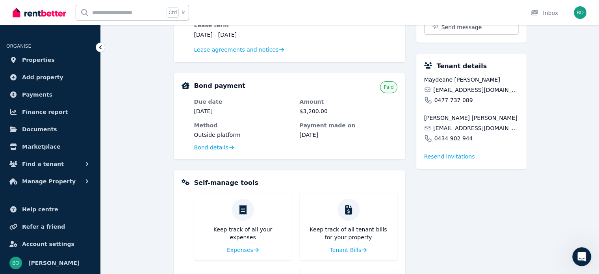
scroll to position [140, 0]
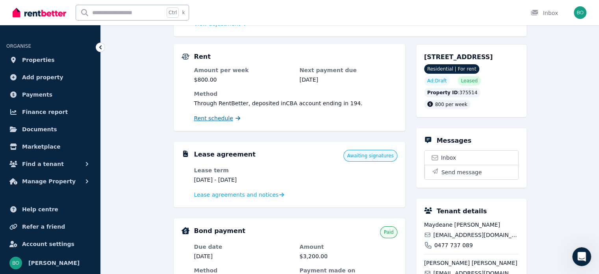
click at [220, 119] on span "Rent schedule" at bounding box center [213, 118] width 39 height 8
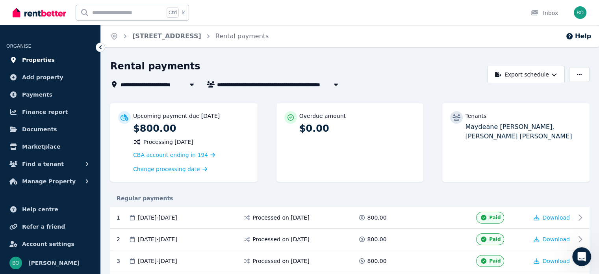
click at [42, 58] on span "Properties" at bounding box center [38, 59] width 33 height 9
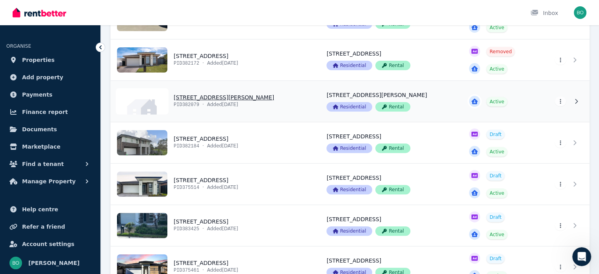
scroll to position [276, 0]
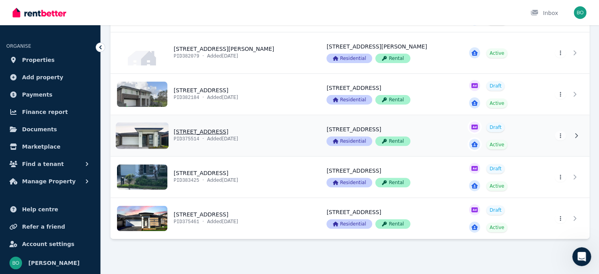
click at [143, 141] on link "View property details" at bounding box center [214, 135] width 206 height 41
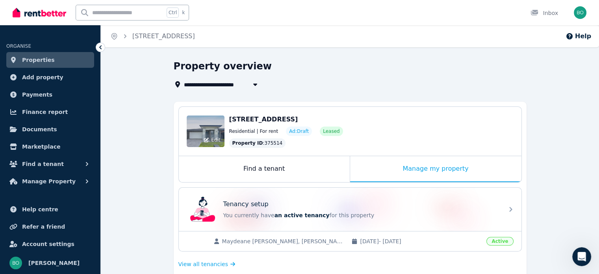
click at [199, 131] on div "Edit" at bounding box center [206, 131] width 38 height 32
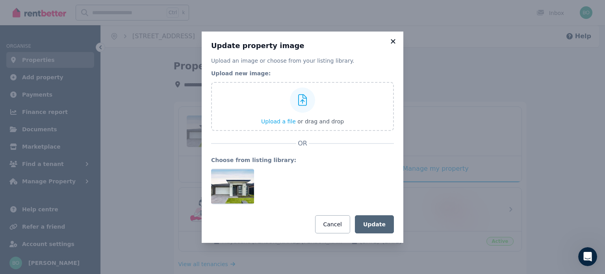
click at [394, 40] on icon at bounding box center [393, 41] width 4 height 4
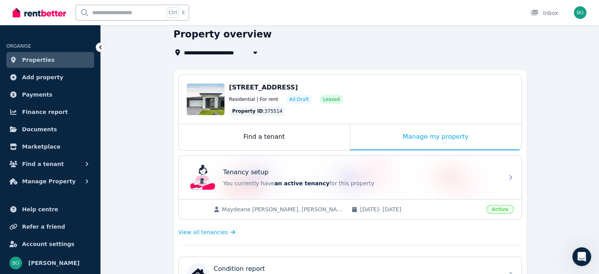
scroll to position [118, 0]
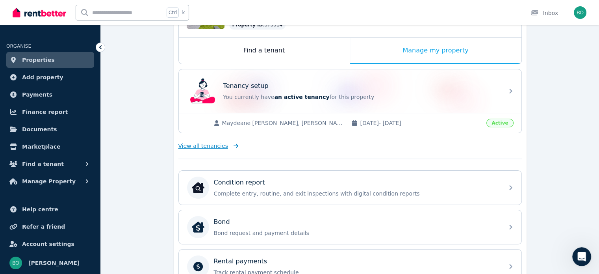
click at [207, 145] on span "View all tenancies" at bounding box center [203, 146] width 50 height 8
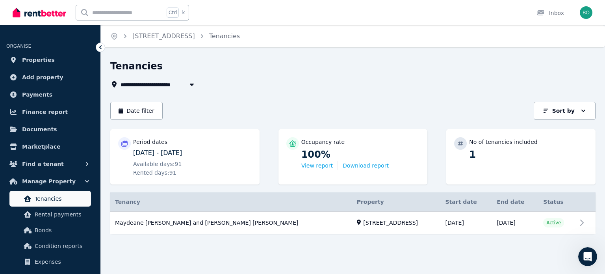
click at [57, 198] on span "Tenancies" at bounding box center [61, 198] width 53 height 9
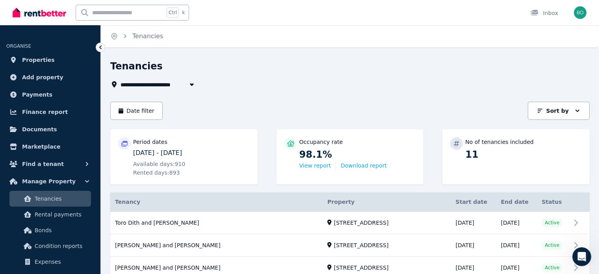
click at [56, 204] on link "Tenancies" at bounding box center [50, 199] width 82 height 16
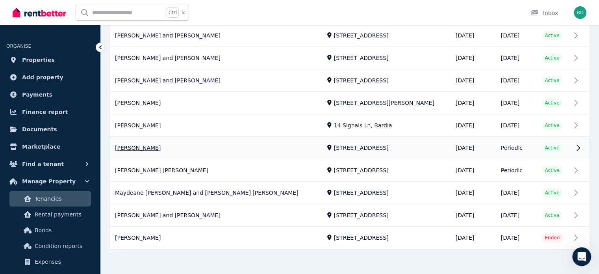
scroll to position [212, 0]
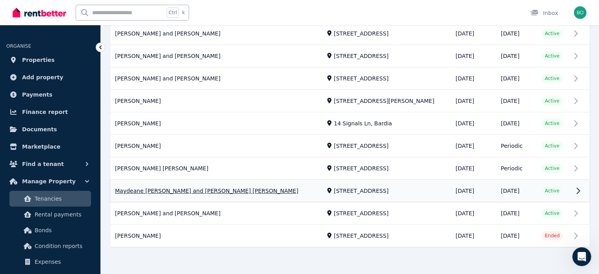
click at [182, 188] on link "View property details" at bounding box center [349, 191] width 479 height 22
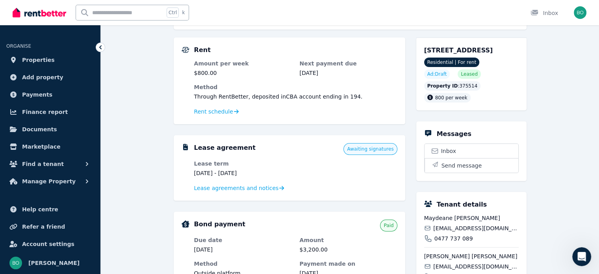
scroll to position [158, 0]
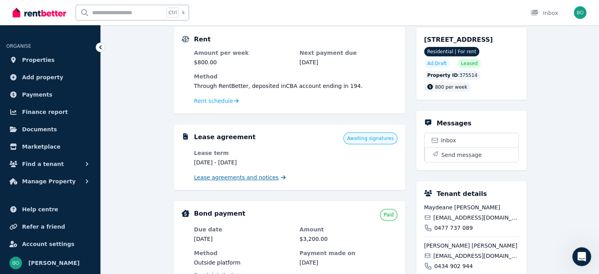
click at [217, 179] on span "Lease agreements and notices" at bounding box center [236, 177] width 85 height 8
